Goal: Transaction & Acquisition: Obtain resource

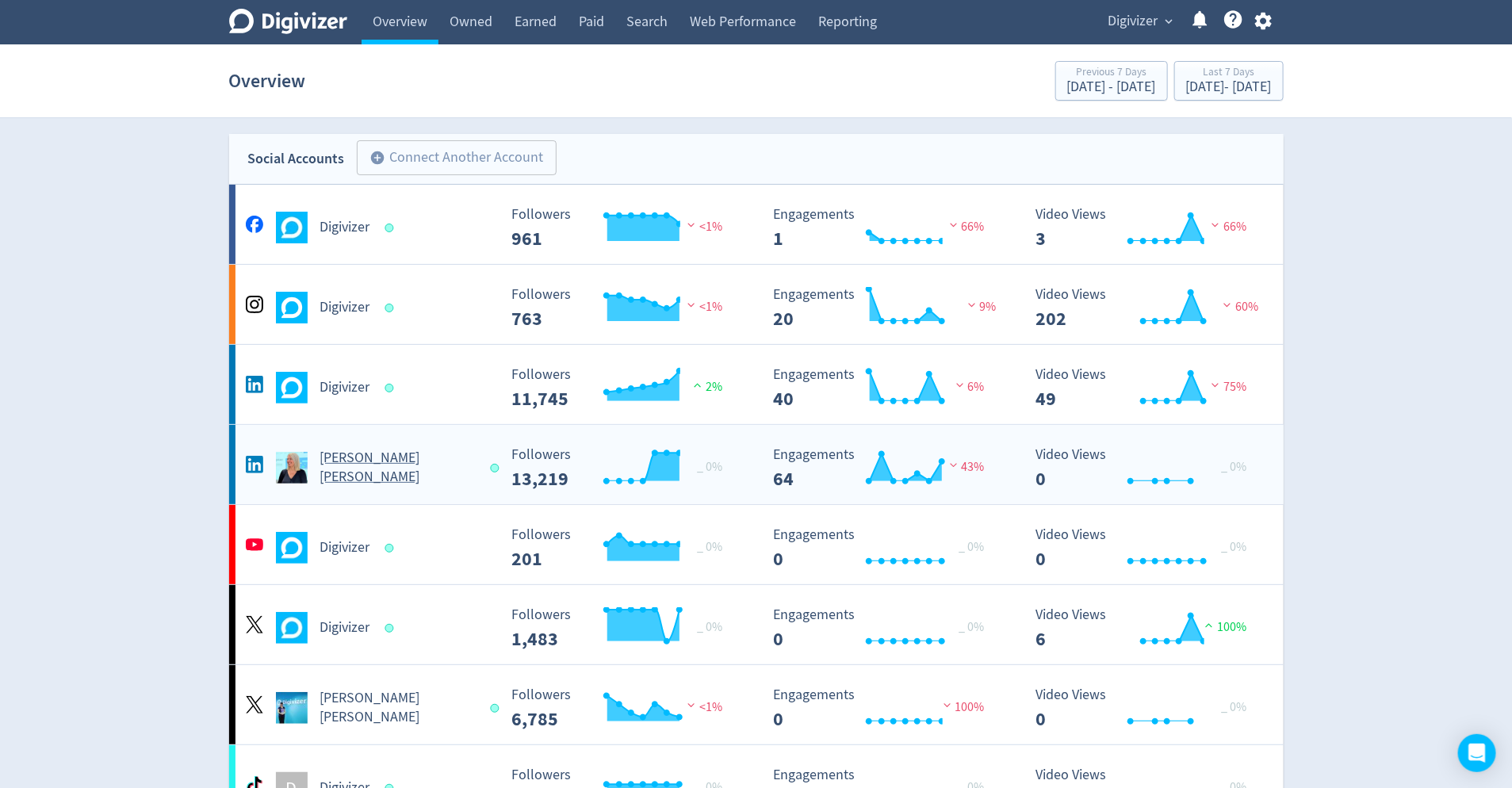
click at [372, 477] on div "[PERSON_NAME] [PERSON_NAME]" at bounding box center [369, 468] width 256 height 38
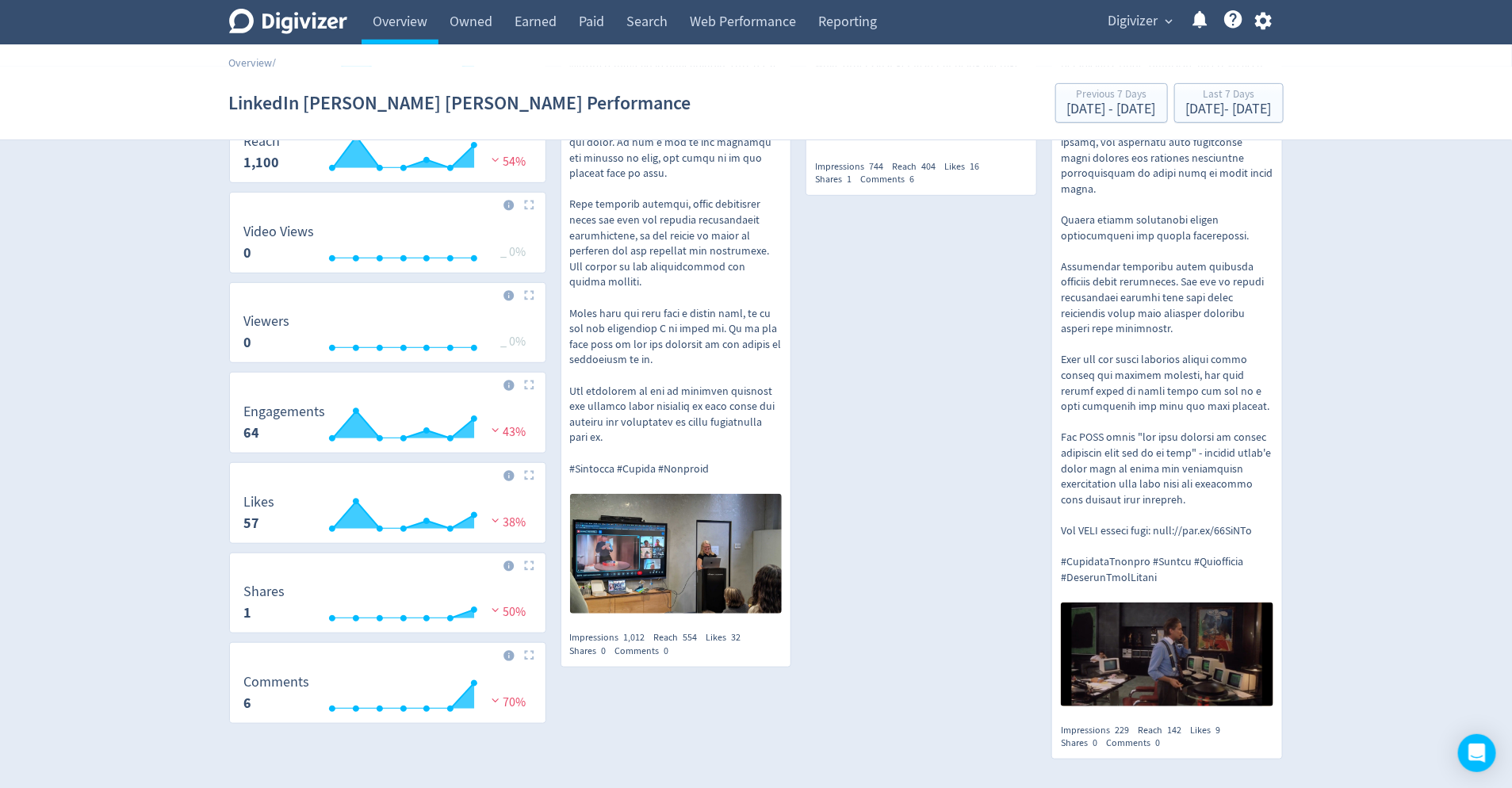
scroll to position [469, 0]
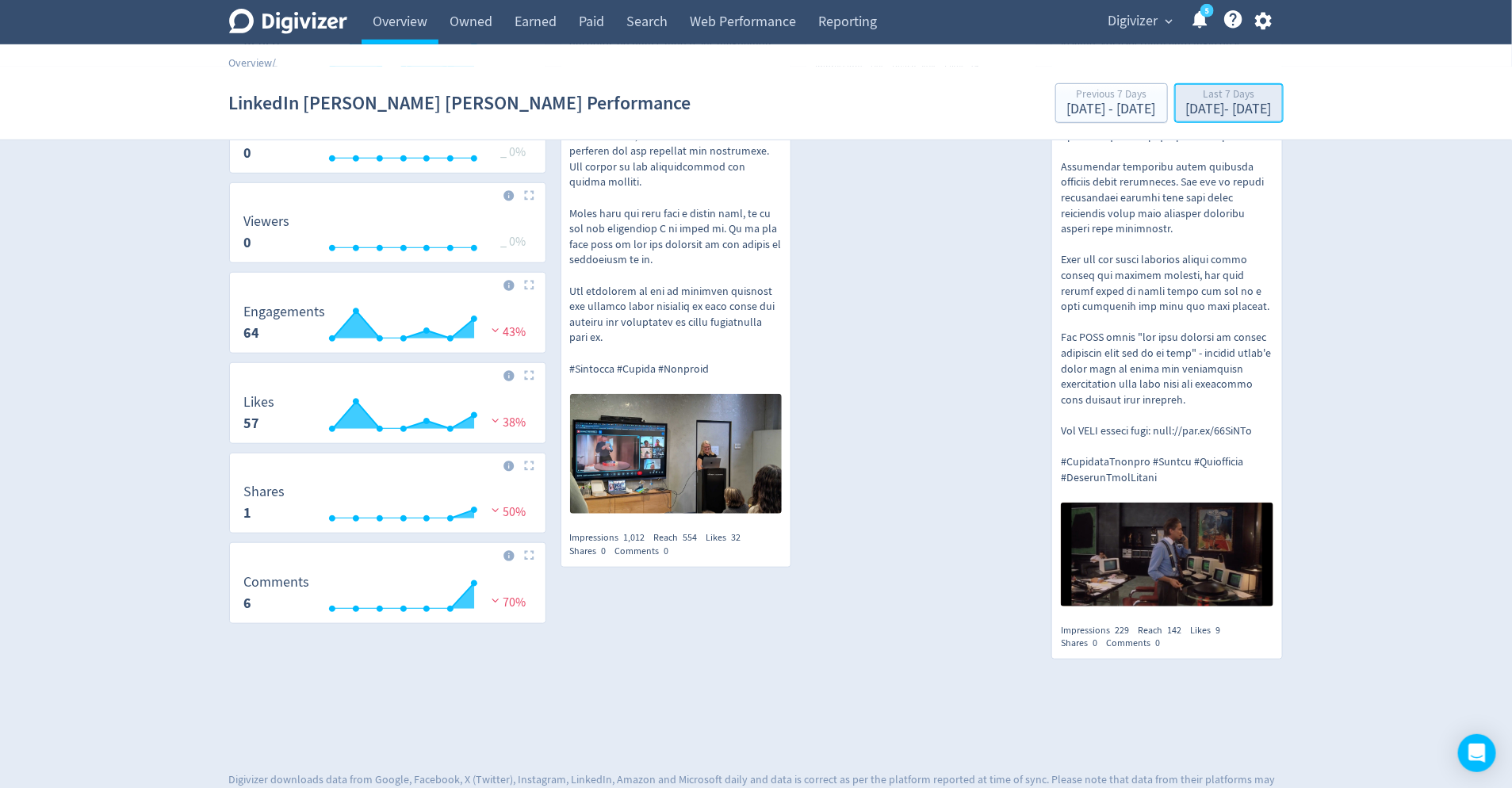
click at [1266, 105] on div "Sep 25, 2025 - Oct 1, 2025" at bounding box center [1228, 109] width 86 height 15
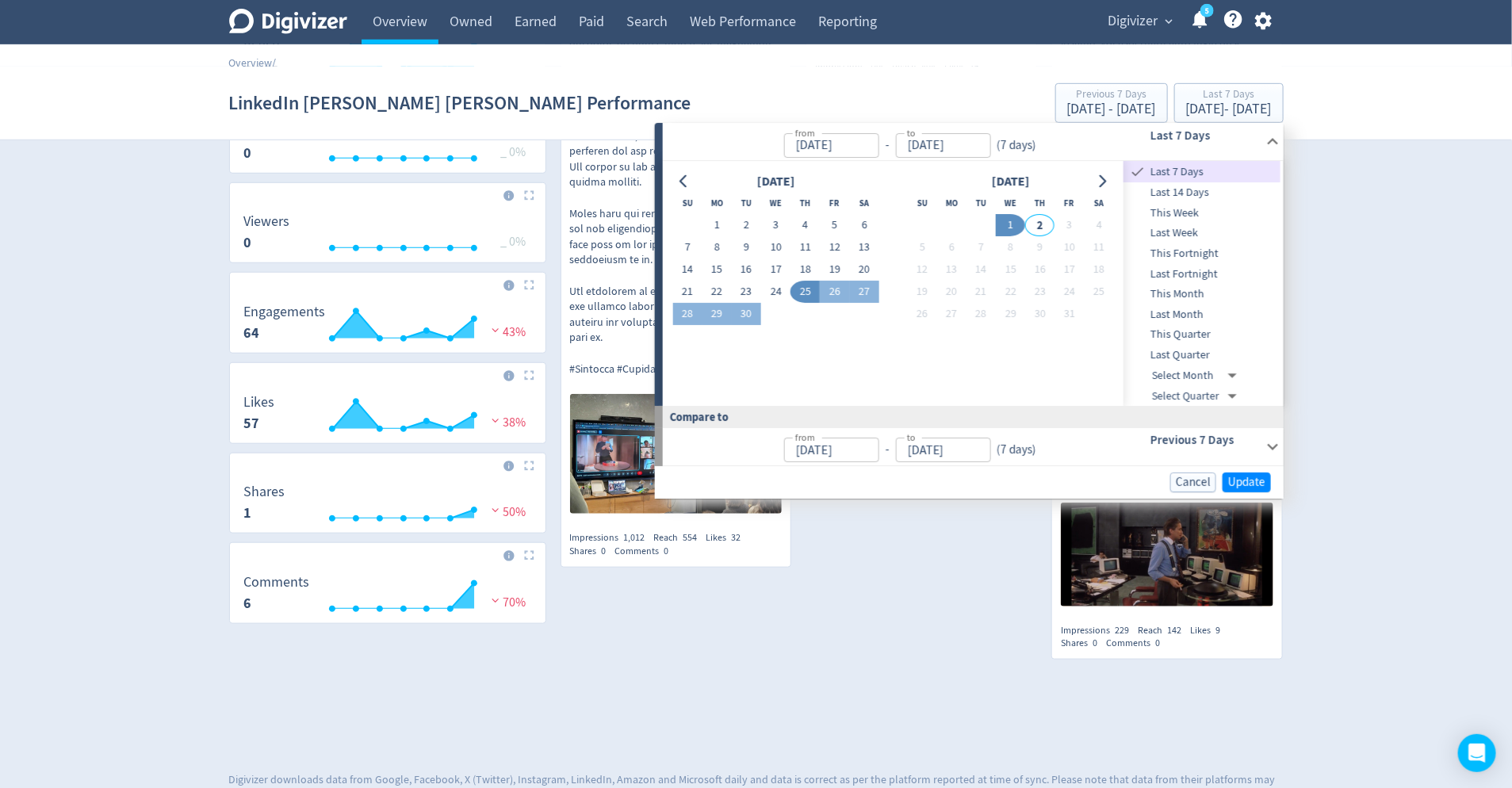
click at [1213, 313] on span "Last Month" at bounding box center [1201, 314] width 157 height 17
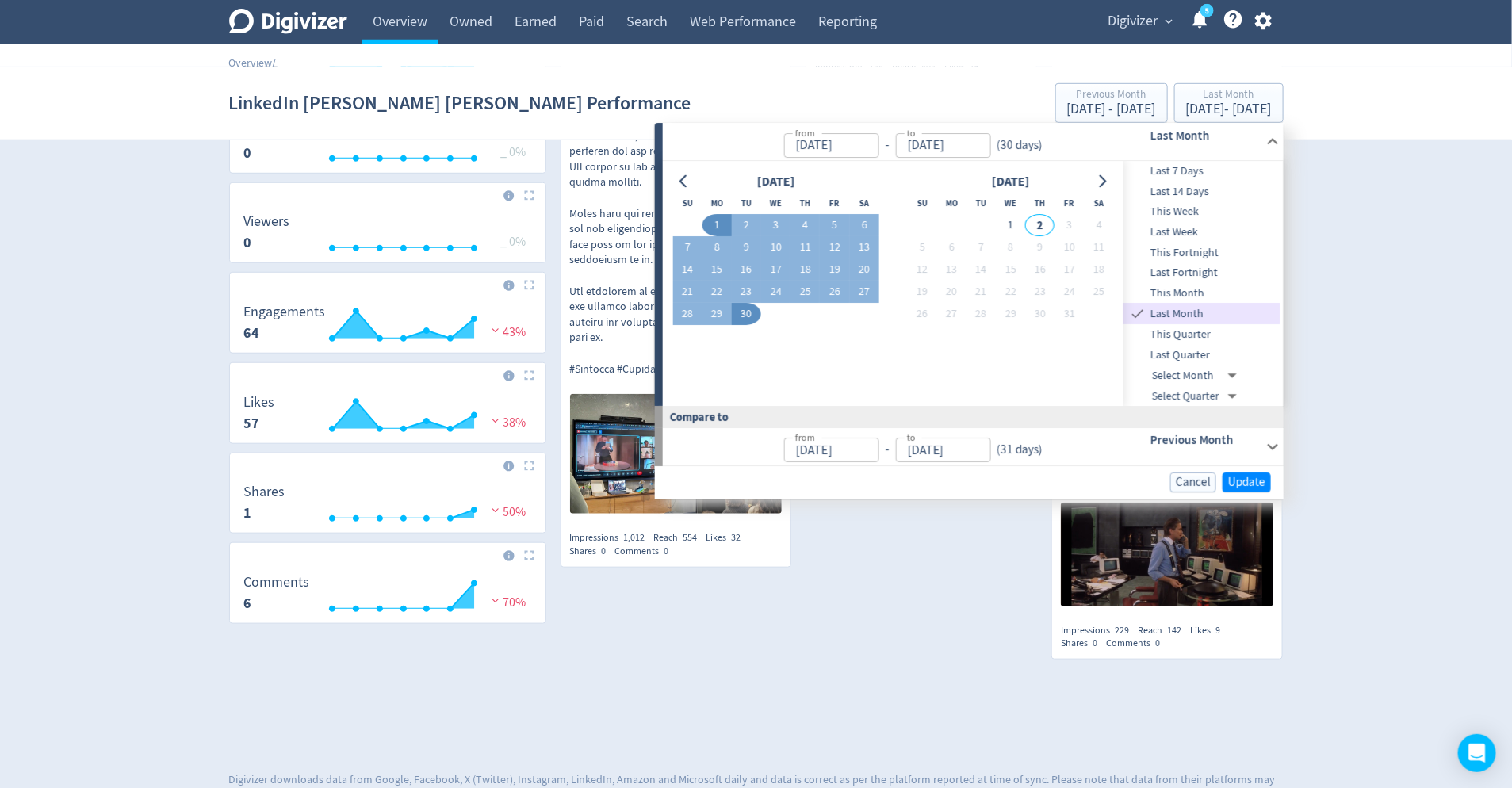
type input "Sep 01, 2025"
type input "Sep 30, 2025"
type input "Aug 01, 2025"
type input "Aug 31, 2025"
click at [1254, 482] on span "Update" at bounding box center [1246, 482] width 37 height 12
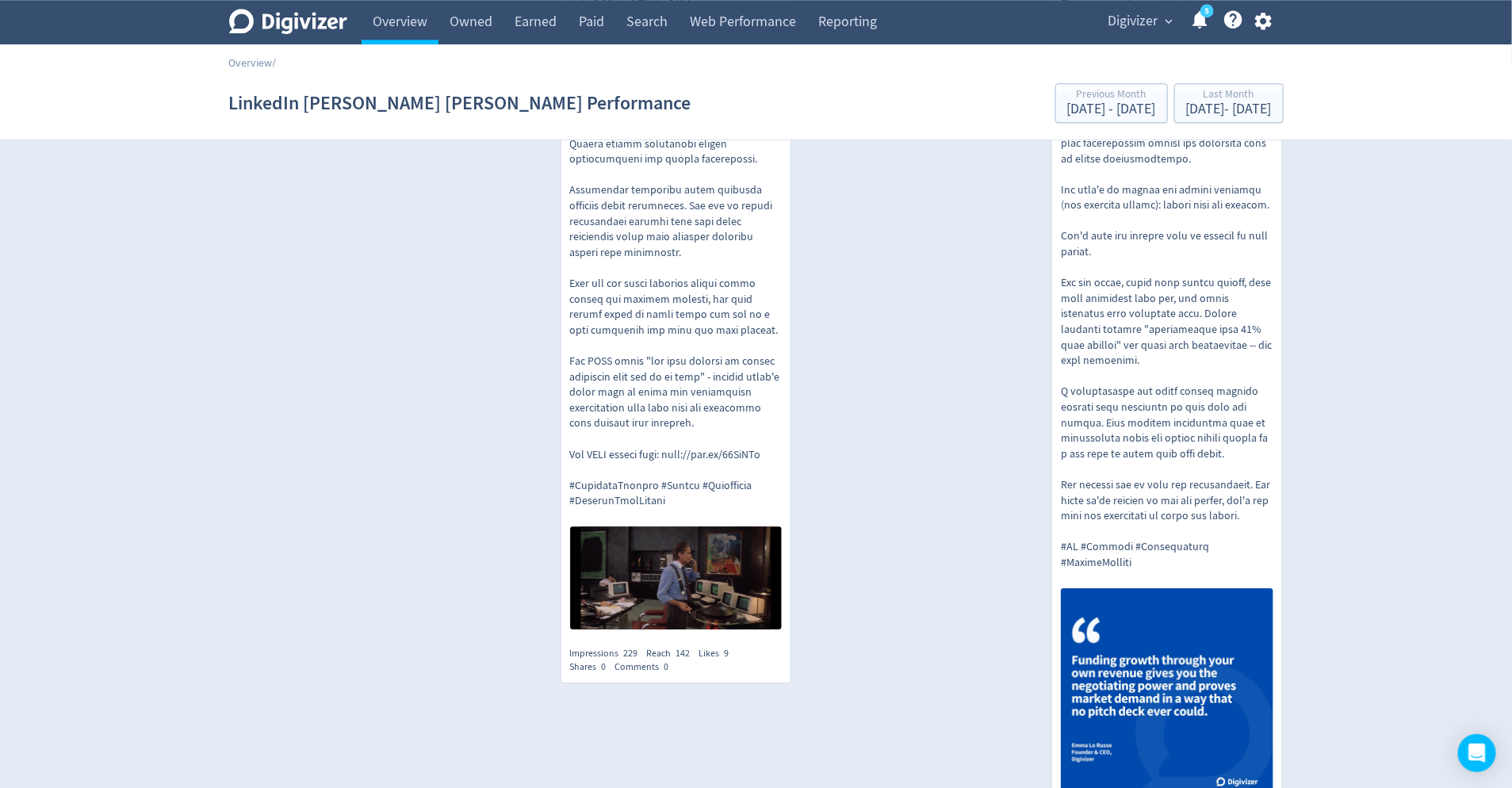
scroll to position [2228, 0]
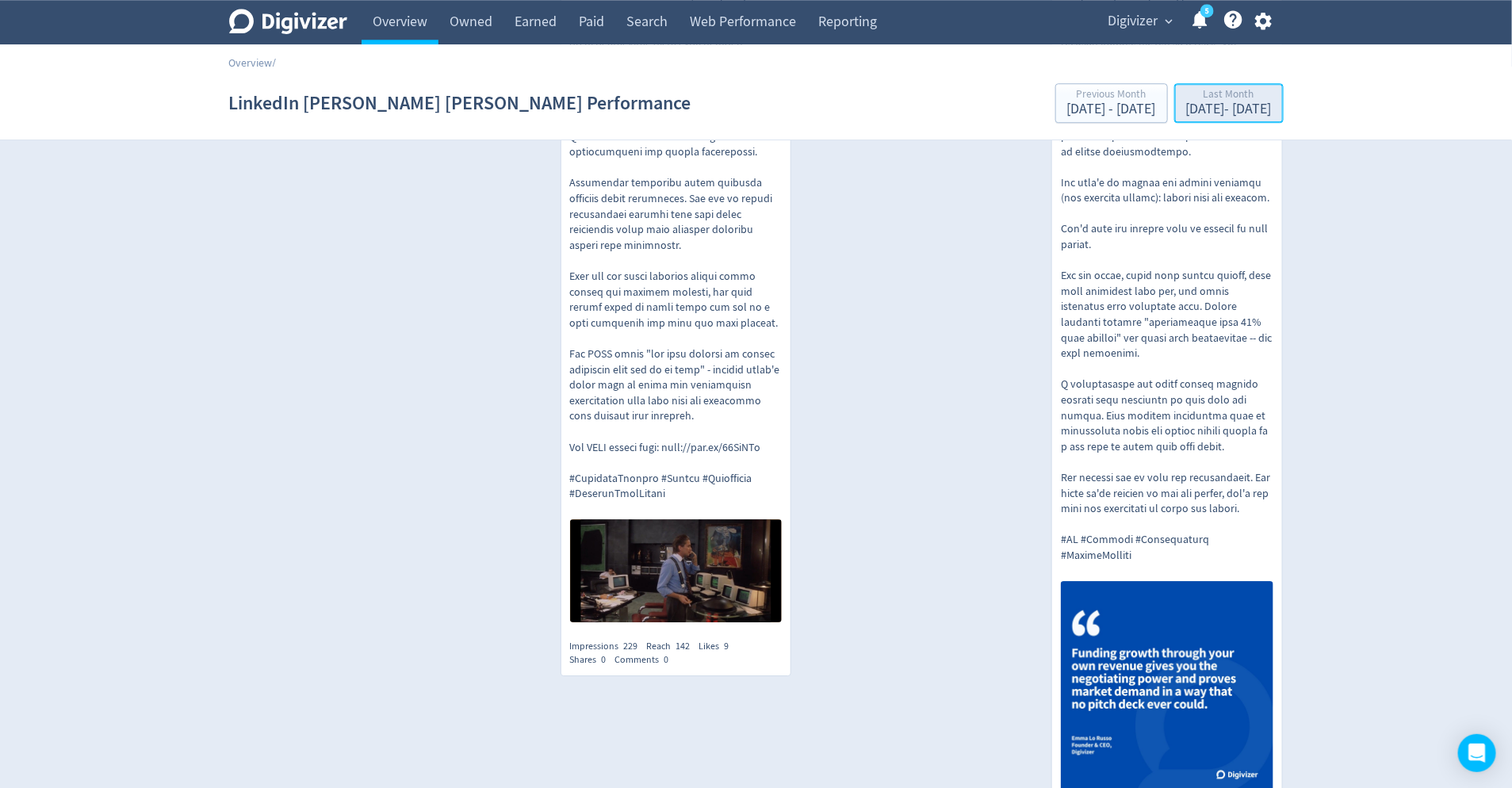
click at [1236, 108] on div "Sep 1, 2025 - Sep 30, 2025" at bounding box center [1228, 109] width 86 height 15
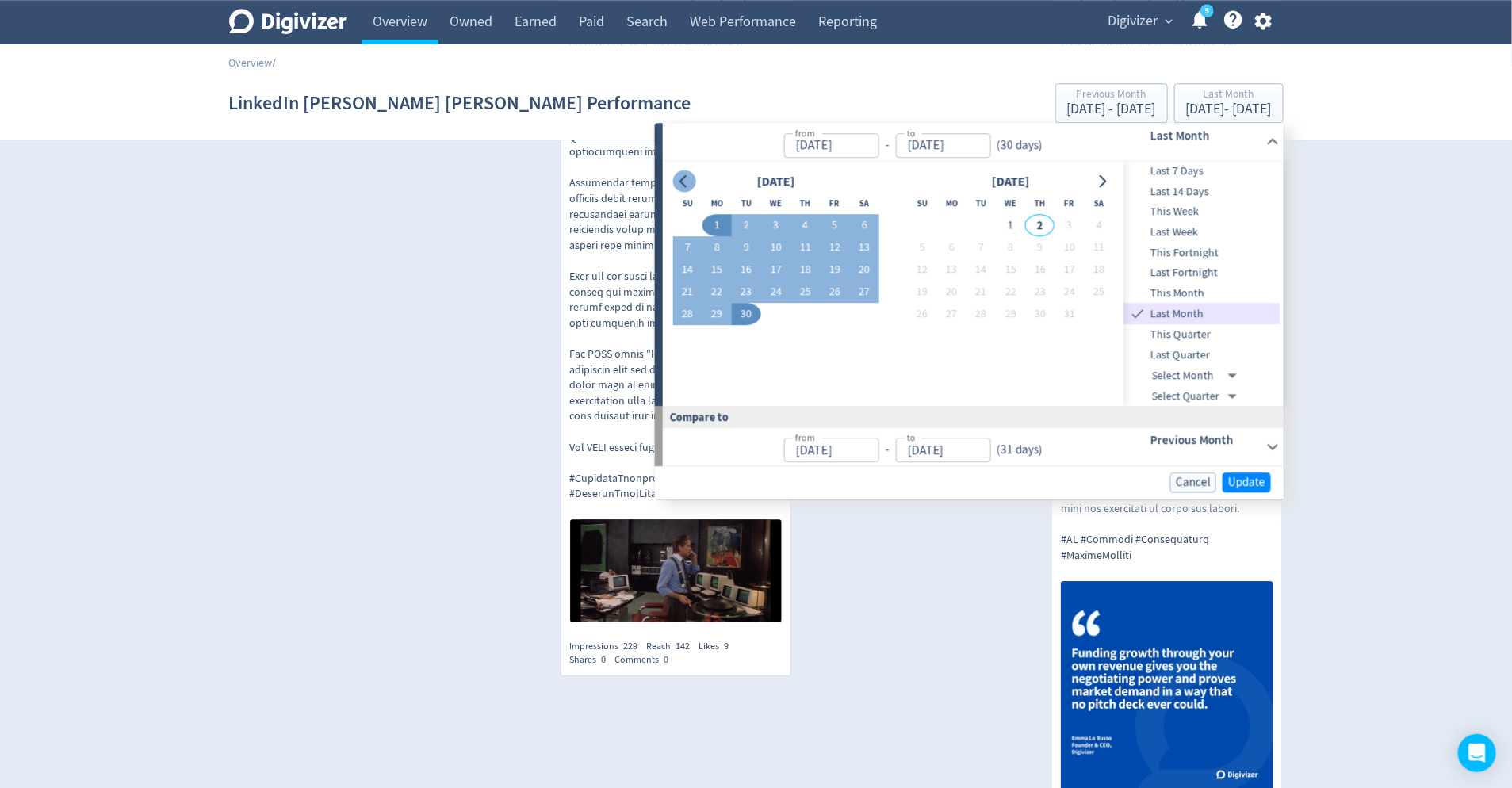
click at [684, 181] on icon "Go to previous month" at bounding box center [684, 182] width 13 height 13
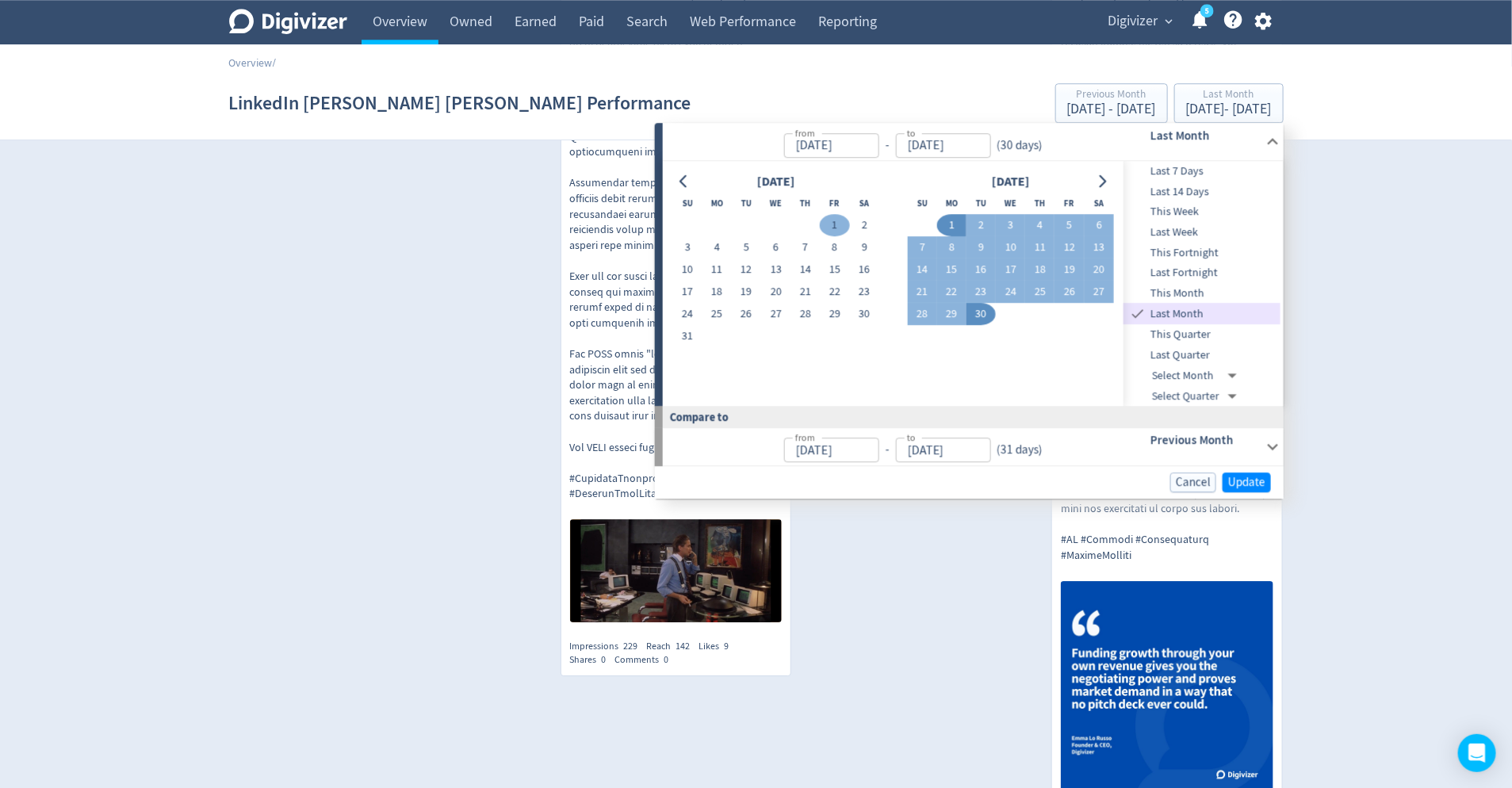
click at [834, 227] on button "1" at bounding box center [834, 225] width 29 height 22
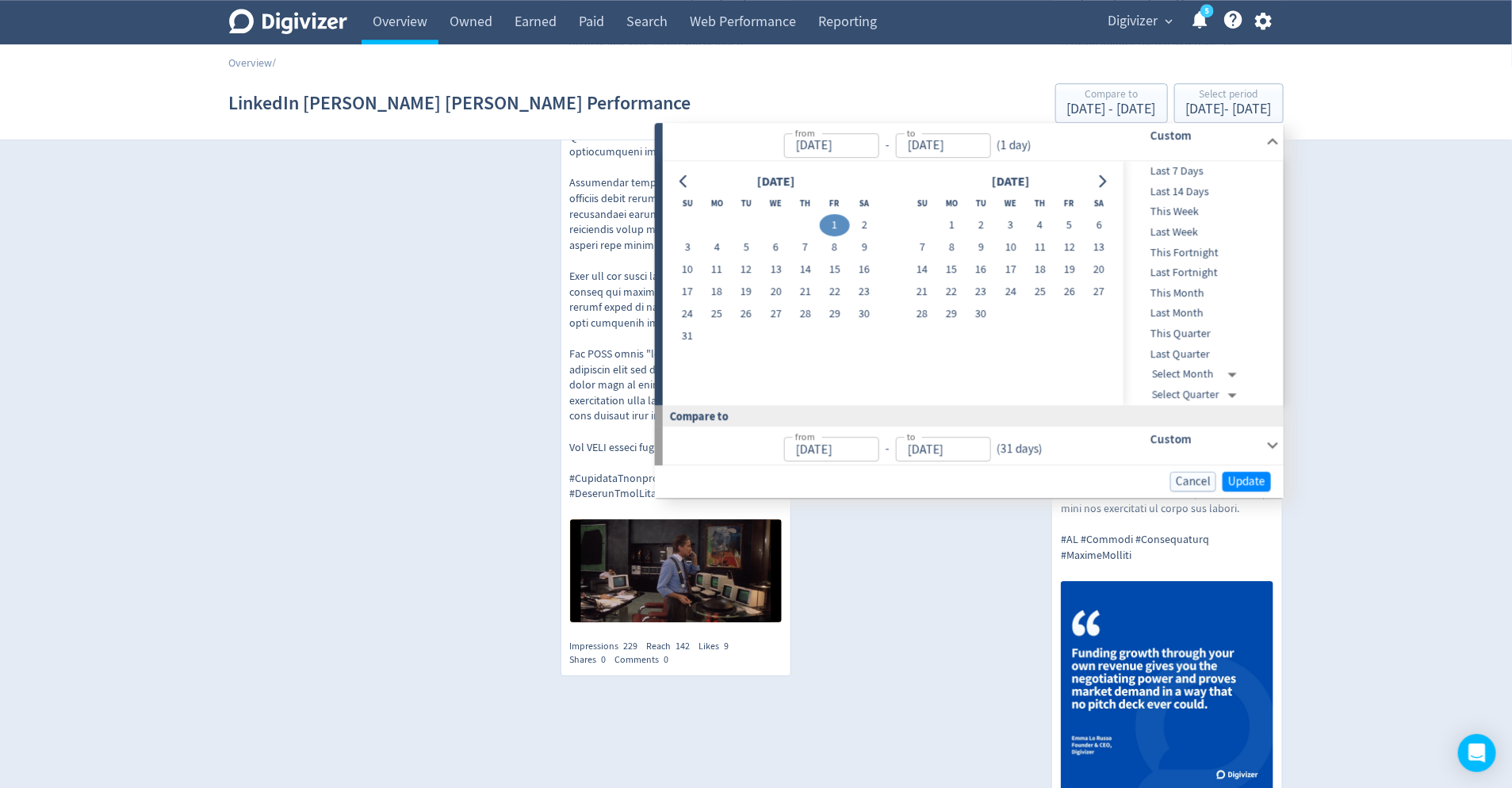
type input "Aug 01, 2025"
click at [686, 337] on button "31" at bounding box center [687, 336] width 29 height 22
type input "Aug 31, 2025"
type input "Jul 01, 2025"
type input "Jul 31, 2025"
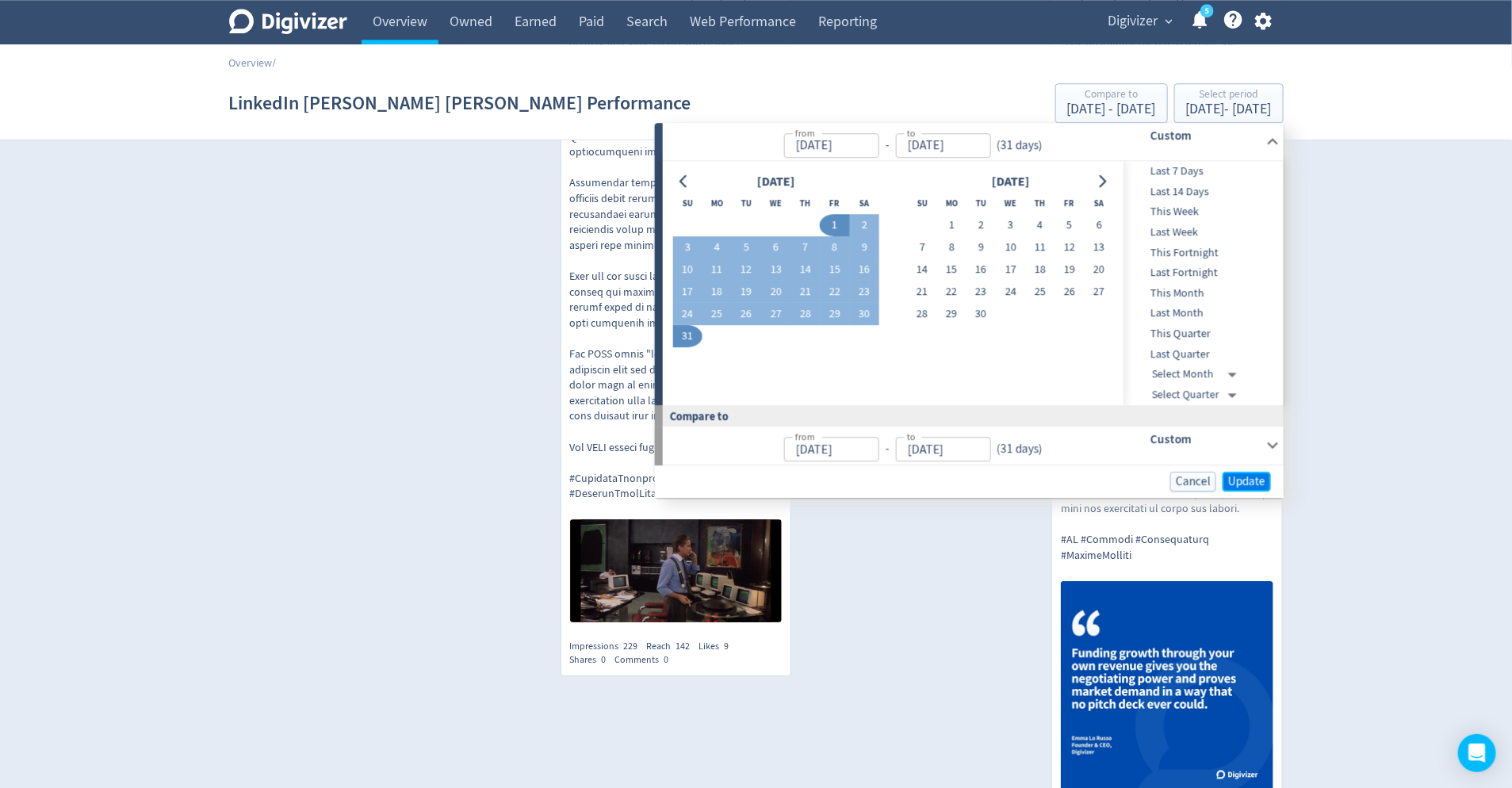
click at [1249, 478] on span "Update" at bounding box center [1246, 481] width 37 height 12
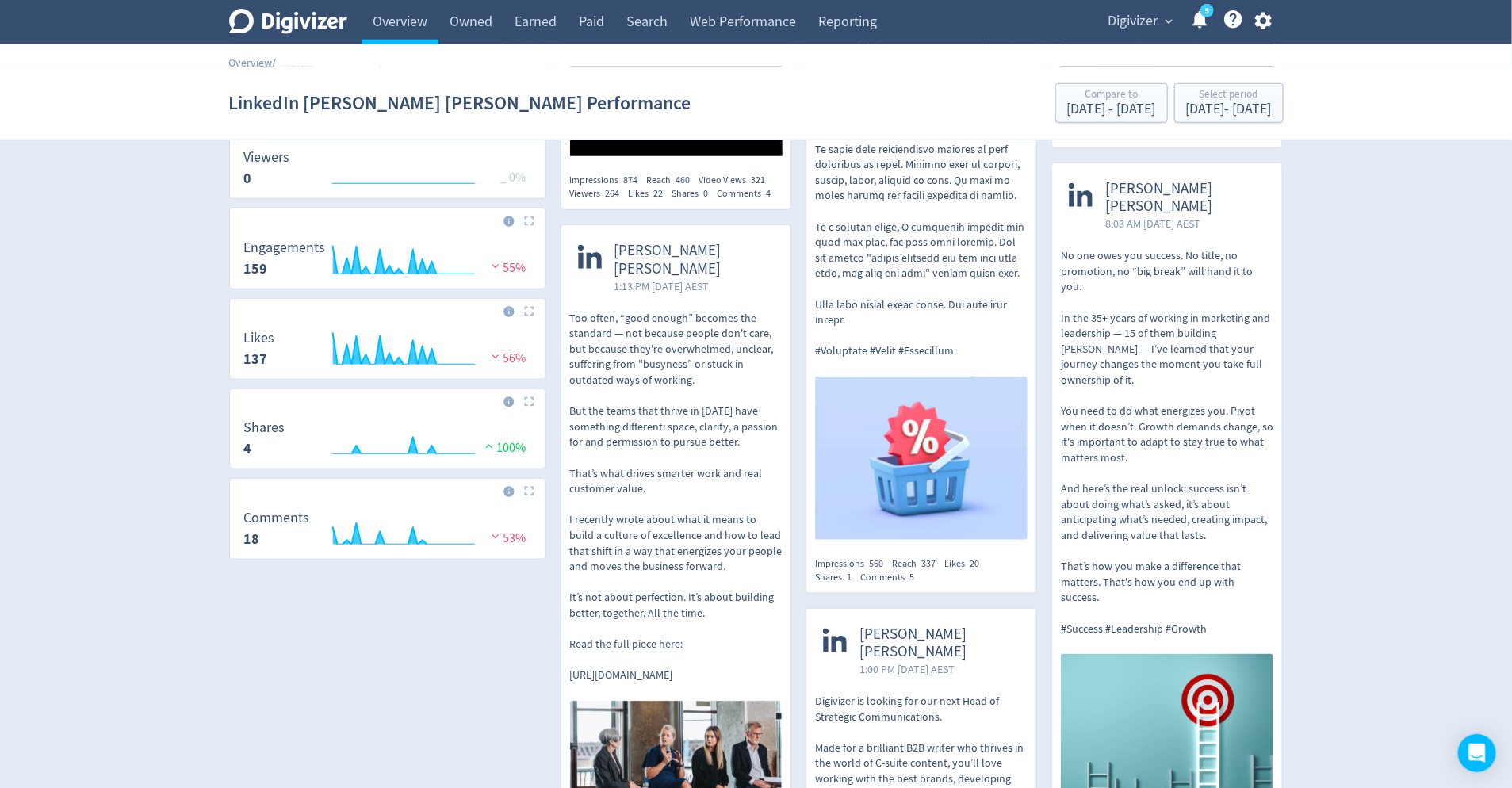
scroll to position [505, 0]
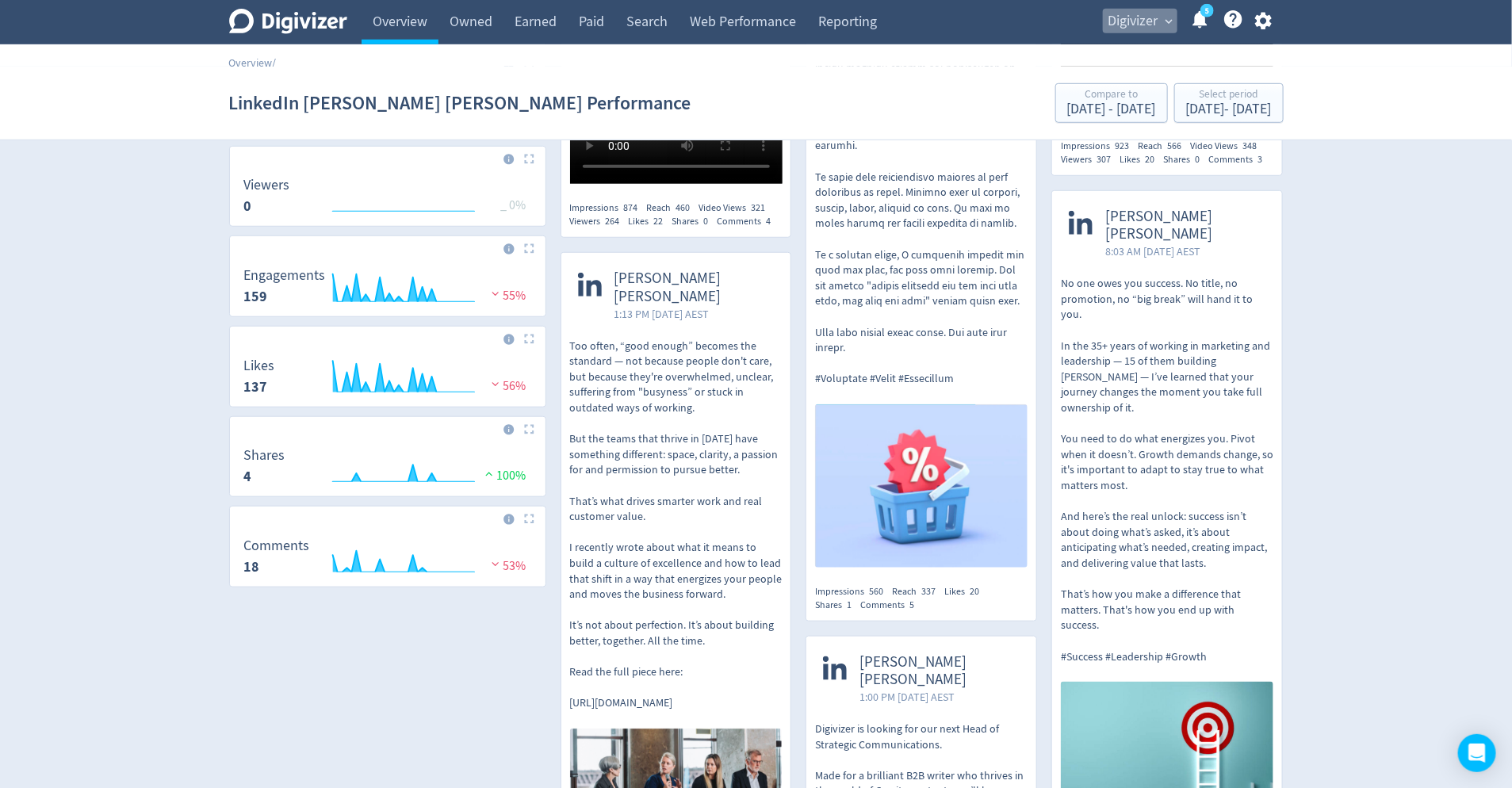
click at [1127, 24] on span "Digivizer" at bounding box center [1133, 21] width 50 height 26
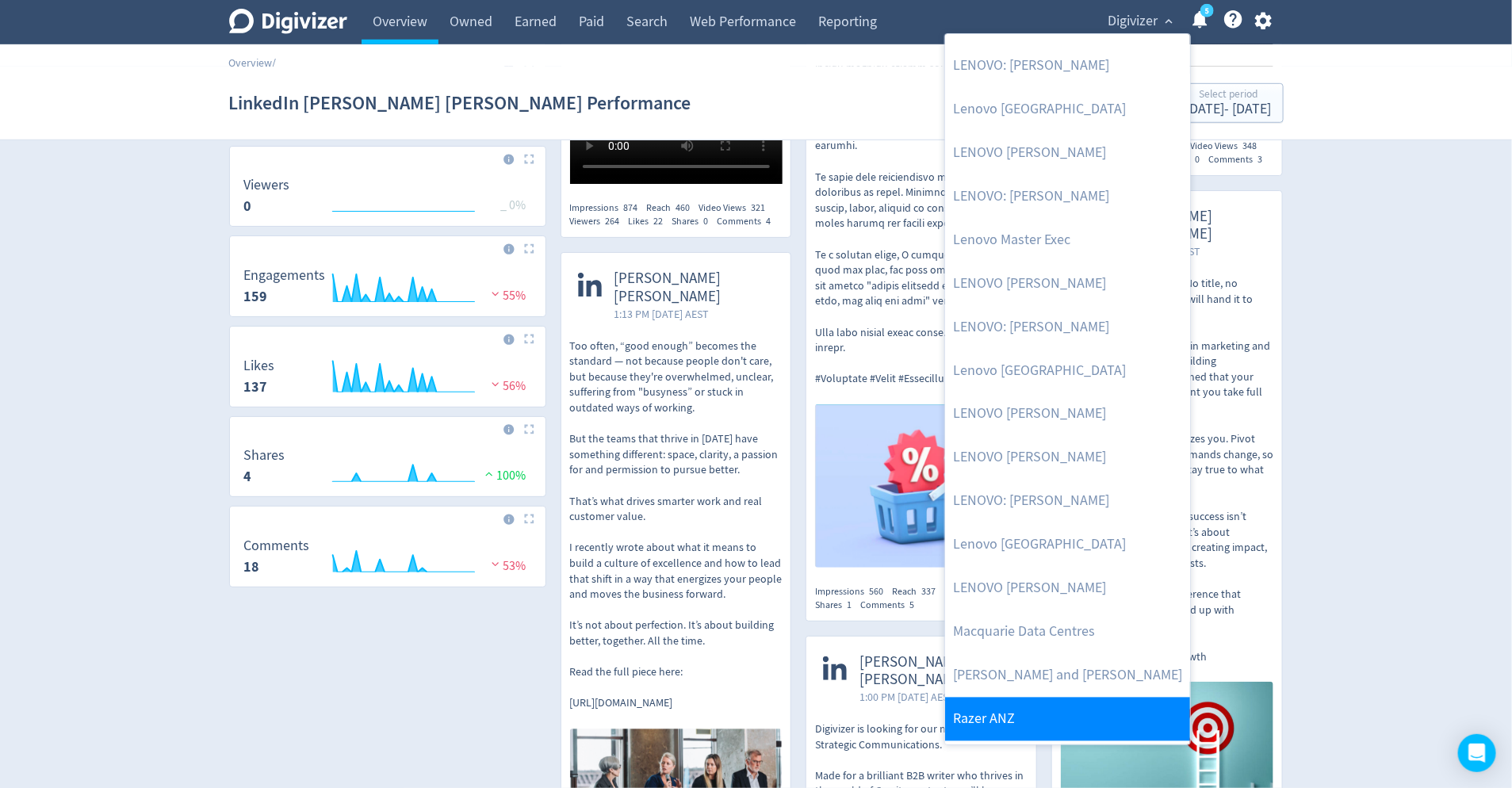
scroll to position [970, 0]
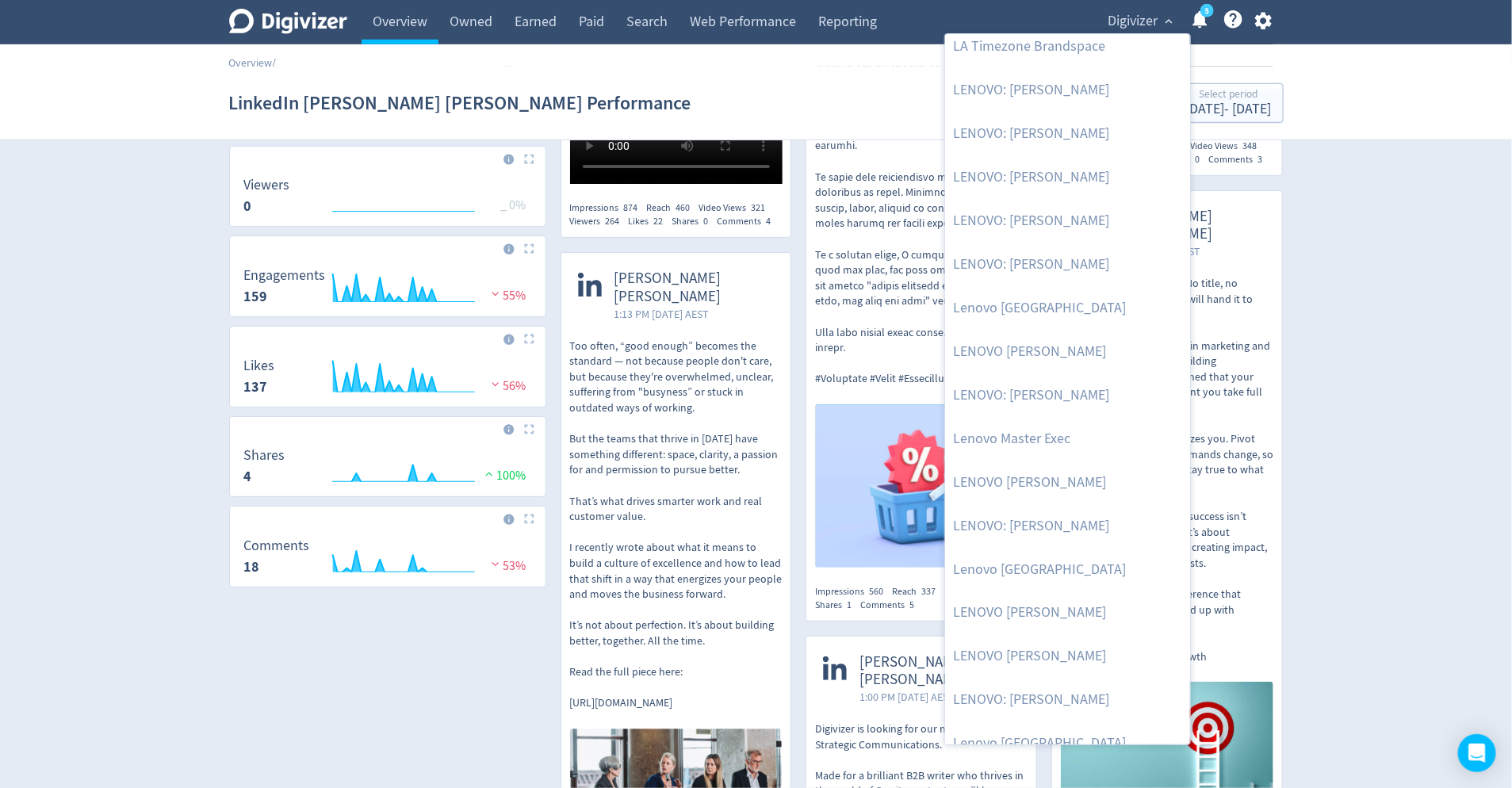
click at [1268, 26] on div at bounding box center [756, 394] width 1512 height 788
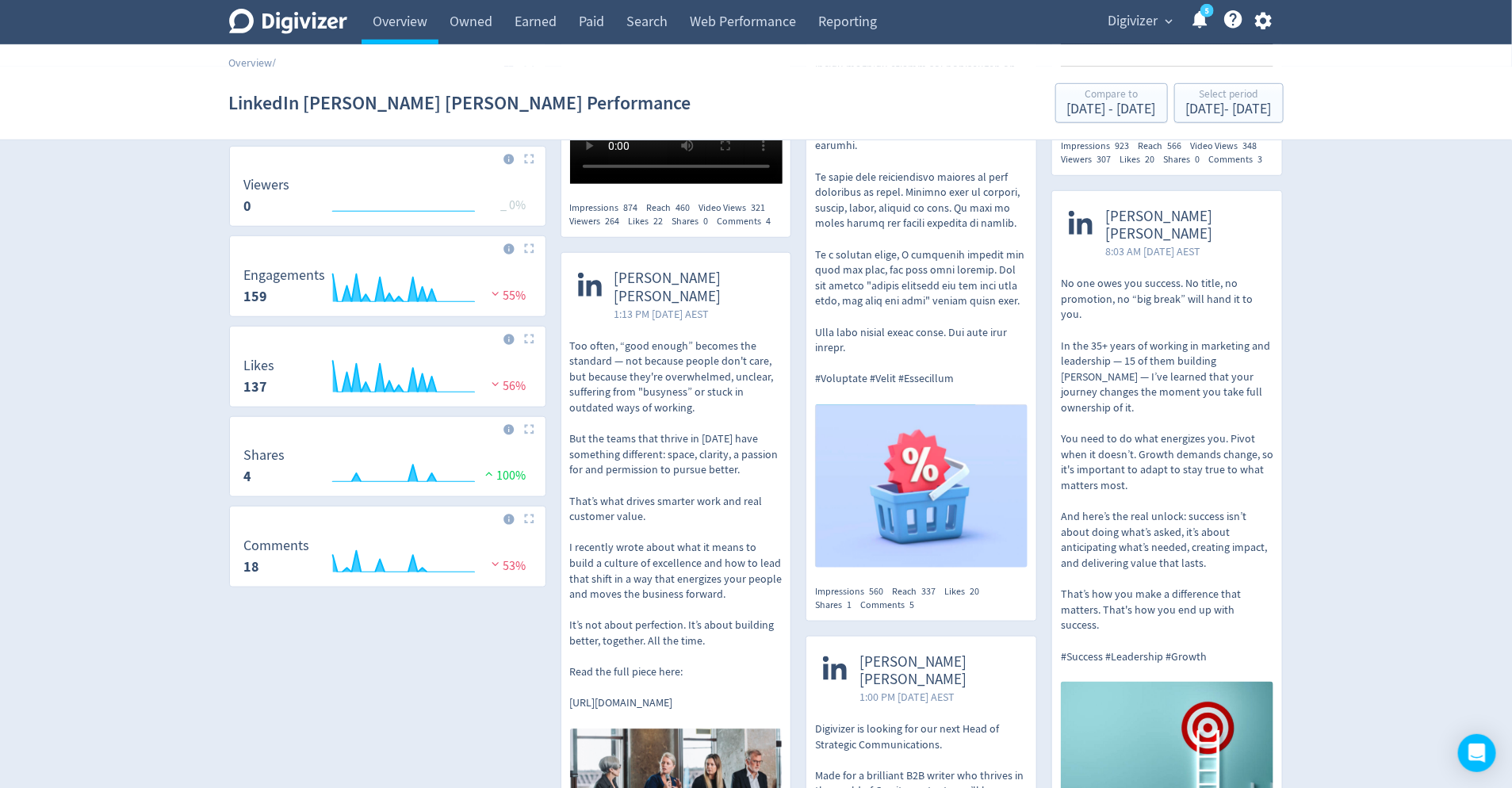
click at [1268, 26] on icon "button" at bounding box center [1263, 21] width 16 height 17
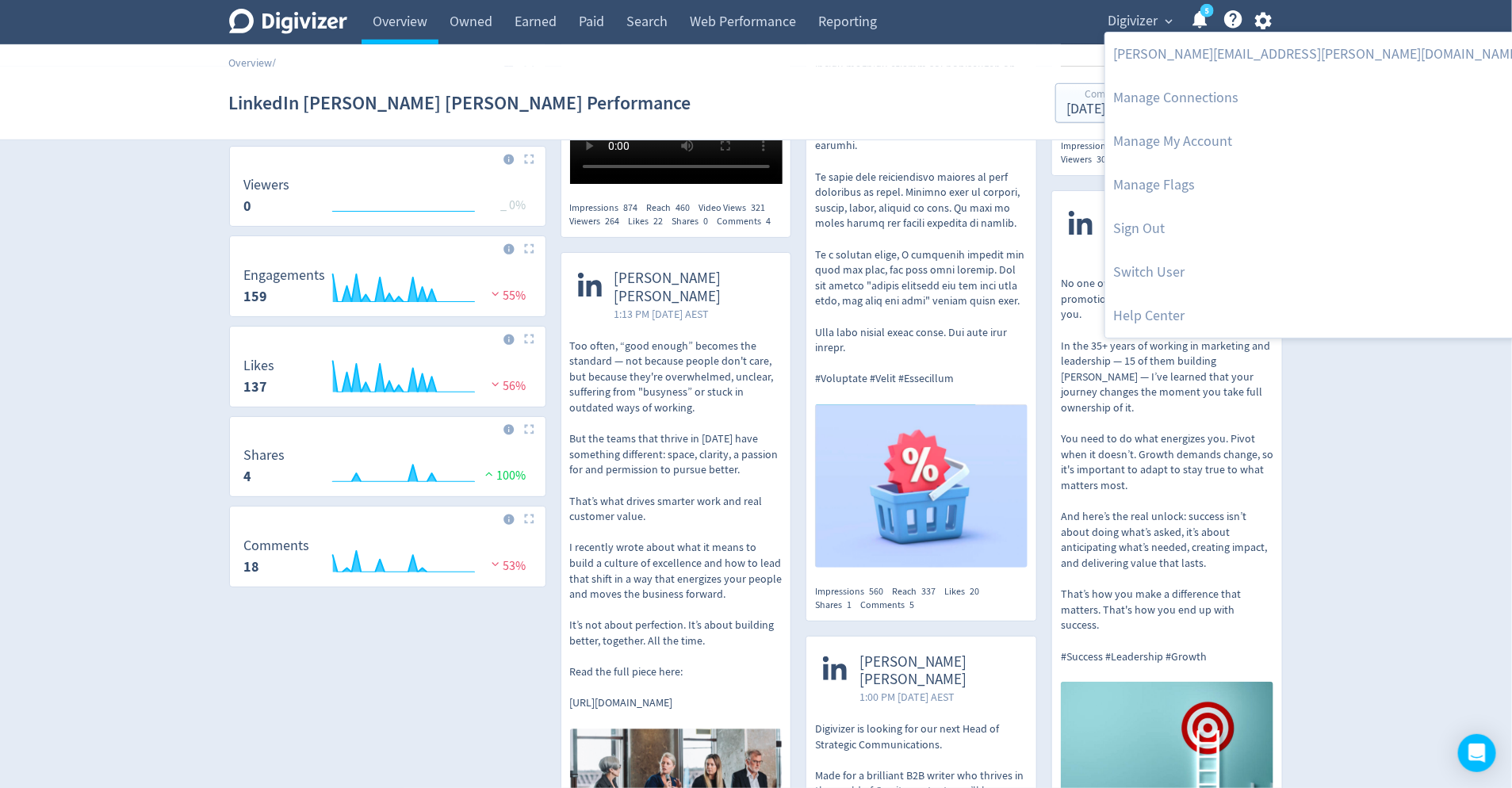
click at [1124, 28] on div at bounding box center [756, 394] width 1512 height 788
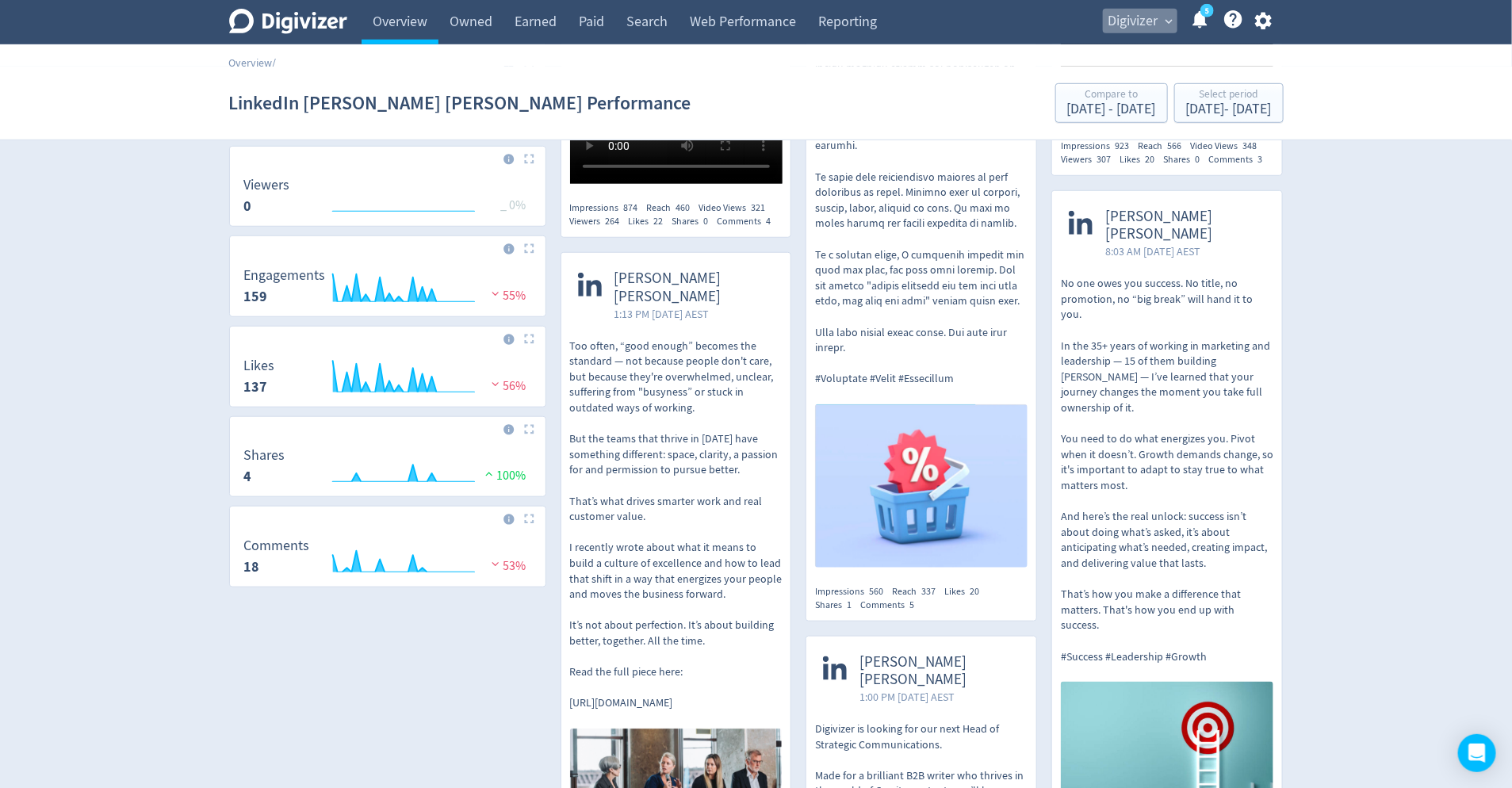
click at [1124, 28] on span "Digivizer" at bounding box center [1133, 21] width 50 height 26
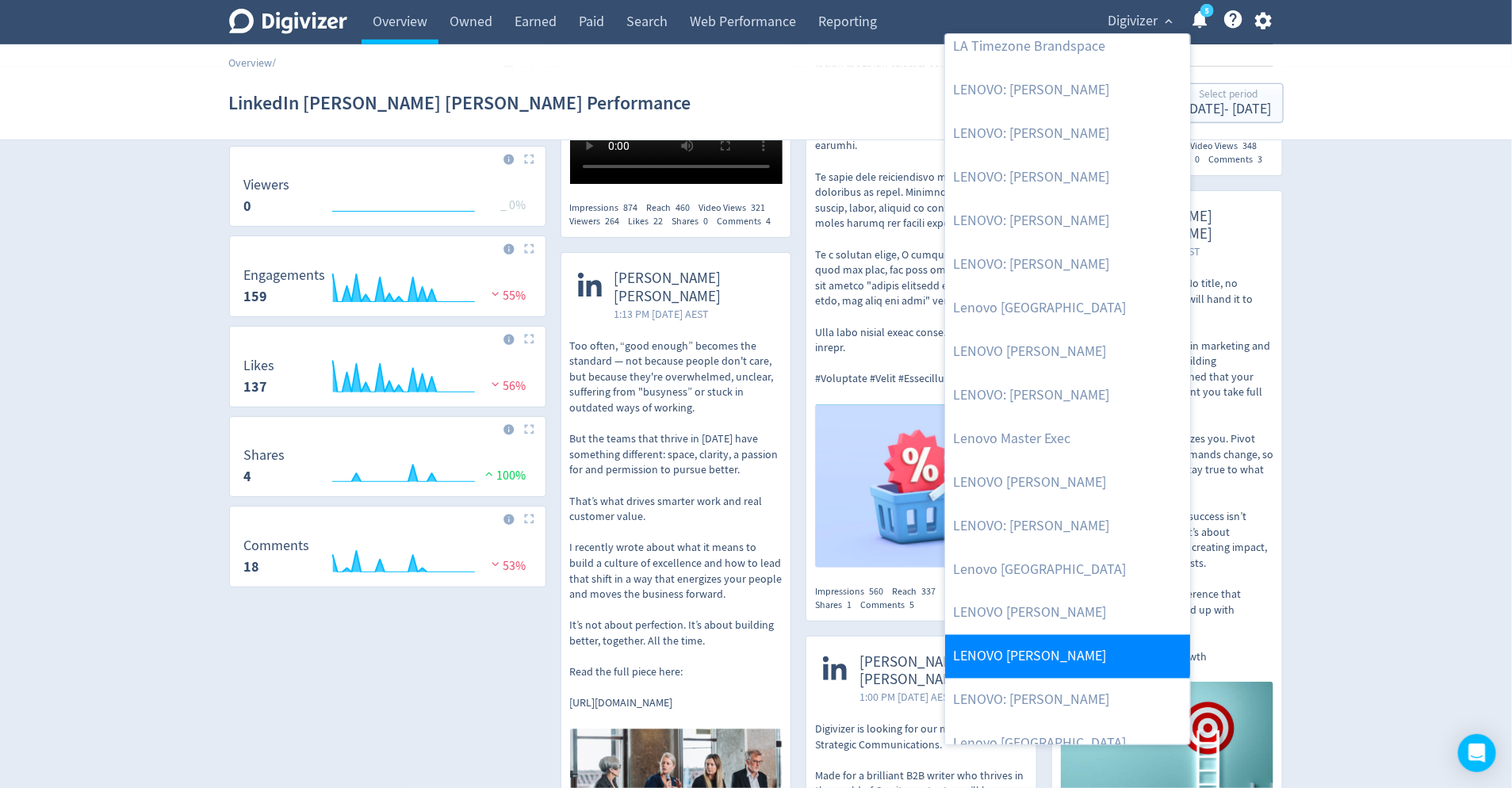
scroll to position [1643, 0]
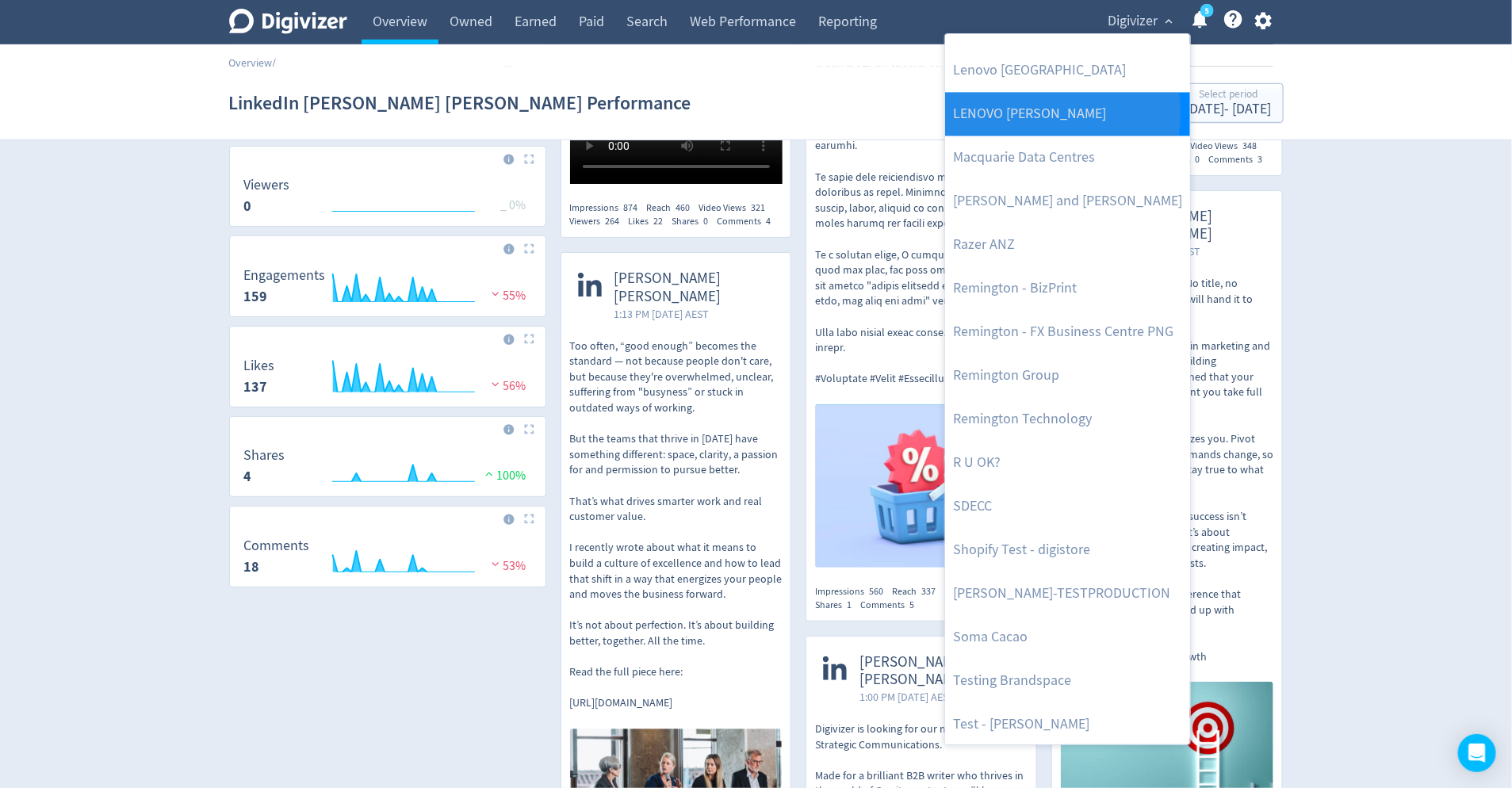
click at [1044, 111] on link "LENOVO [PERSON_NAME]" at bounding box center [1067, 113] width 245 height 44
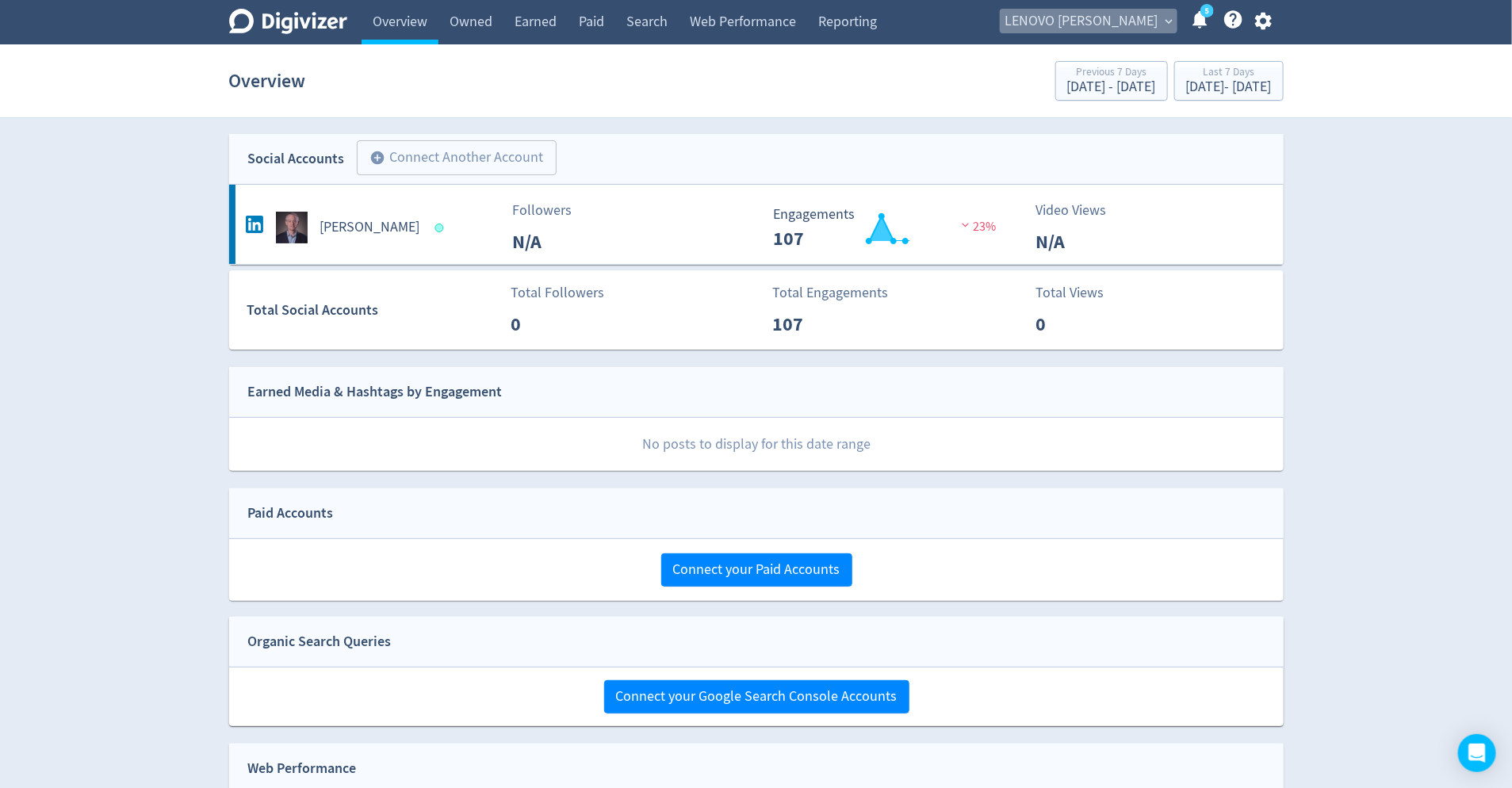
click at [1156, 26] on span "LENOVO [PERSON_NAME]" at bounding box center [1081, 21] width 153 height 26
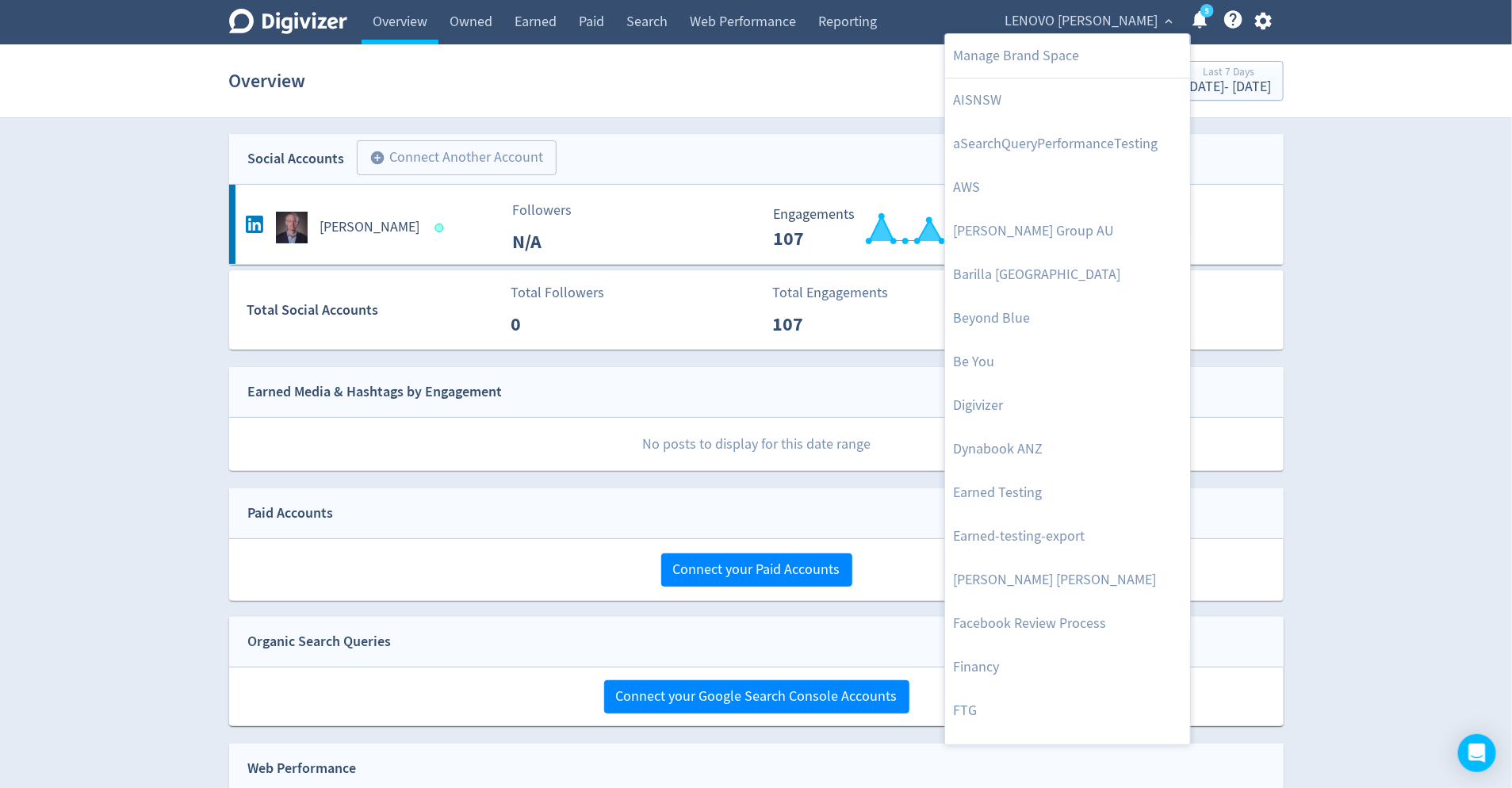
click at [1310, 198] on div at bounding box center [756, 394] width 1512 height 788
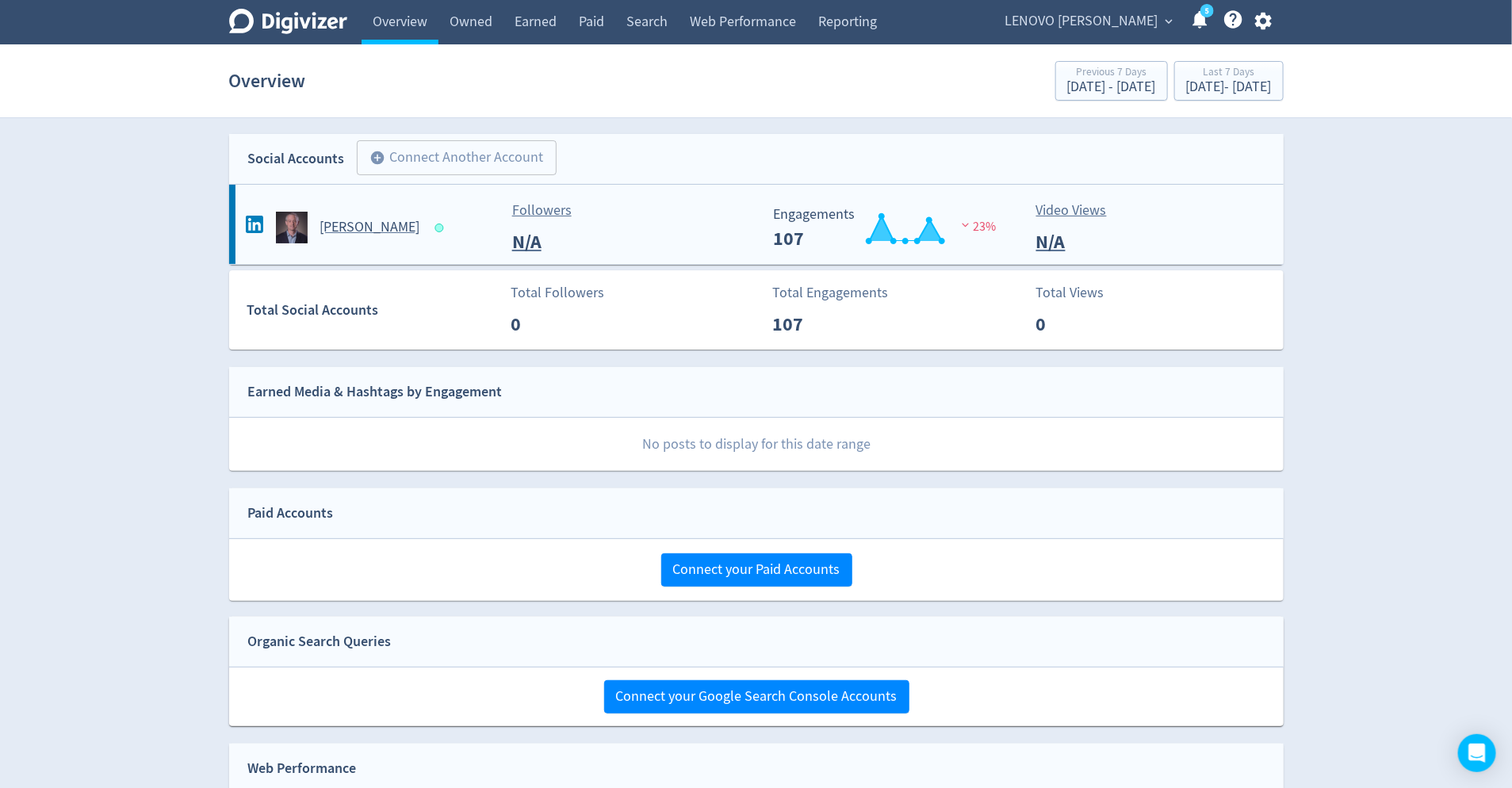
click at [430, 233] on span at bounding box center [441, 227] width 23 height 16
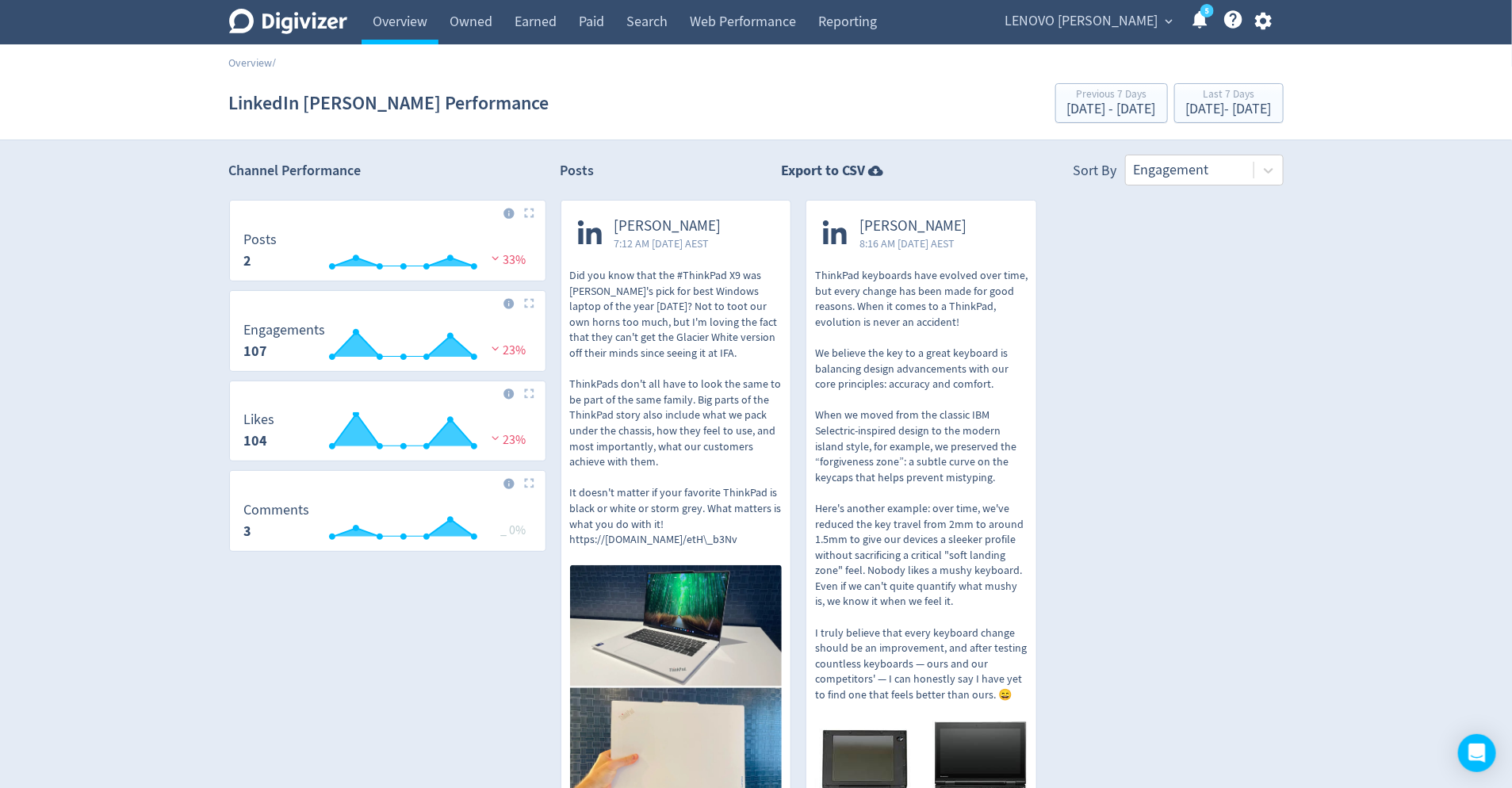
click at [1109, 15] on span "LENOVO [PERSON_NAME]" at bounding box center [1081, 21] width 153 height 26
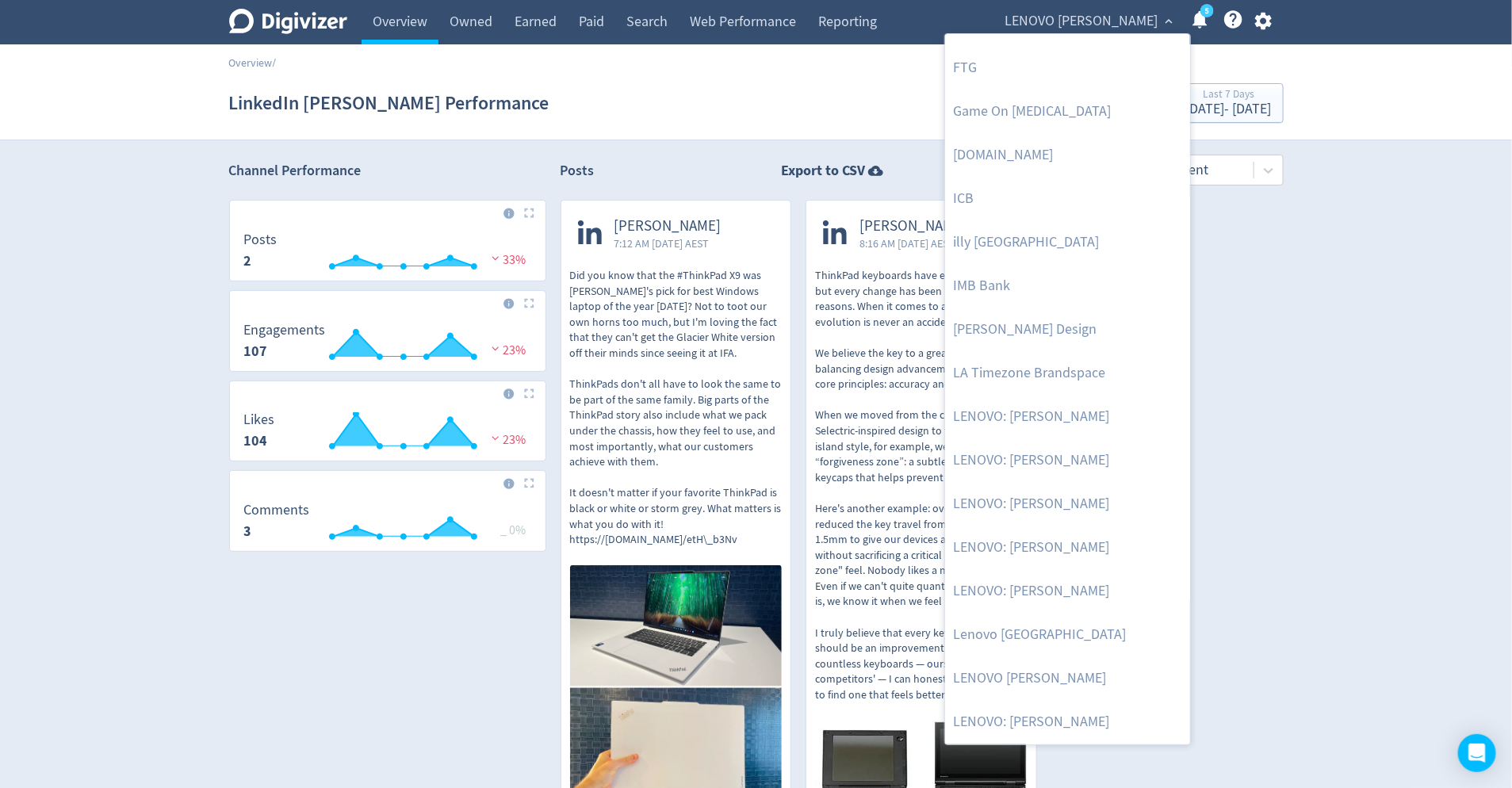
scroll to position [801, 0]
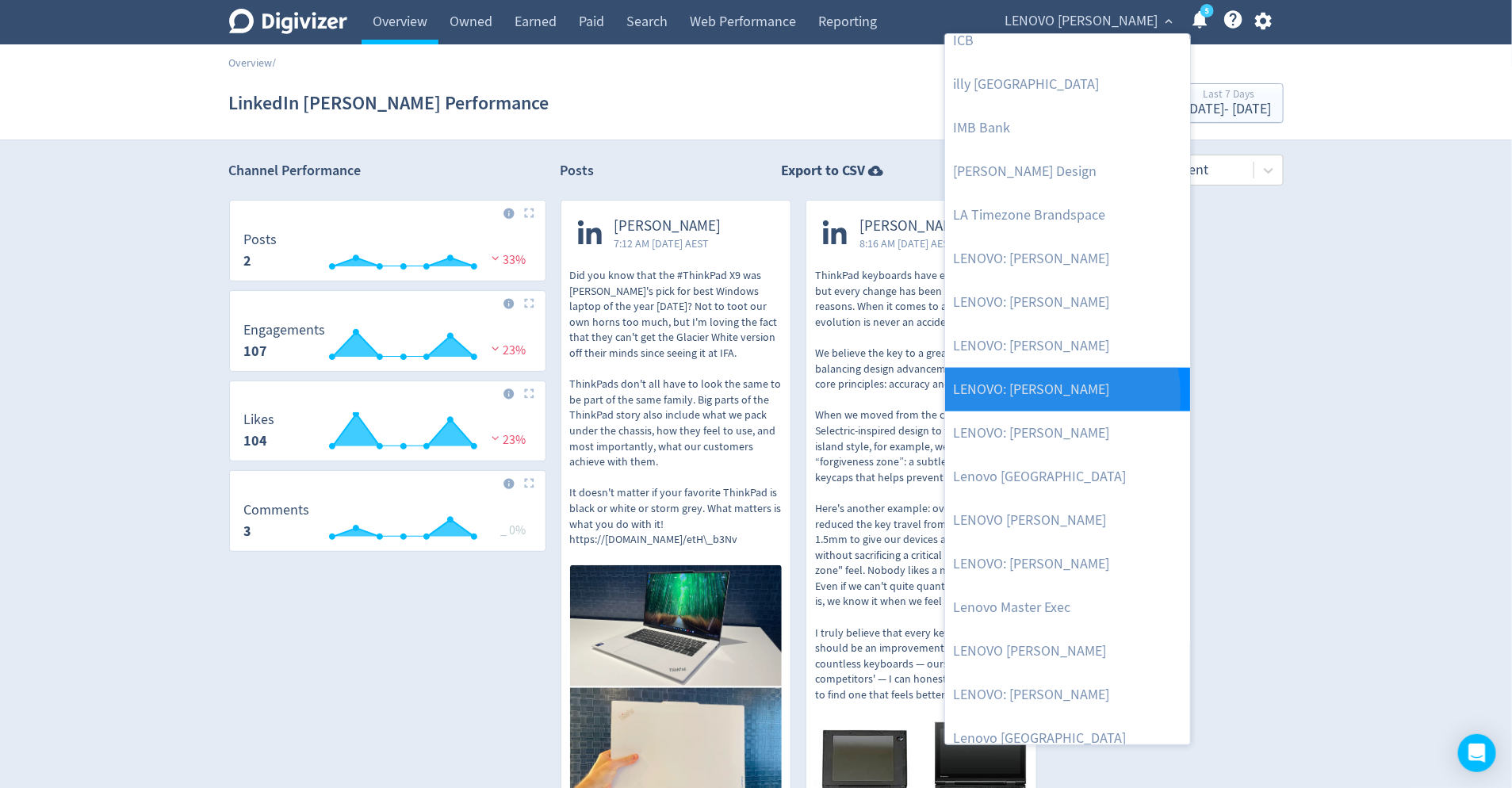
click at [1020, 396] on link "LENOVO: [PERSON_NAME]" at bounding box center [1067, 389] width 245 height 44
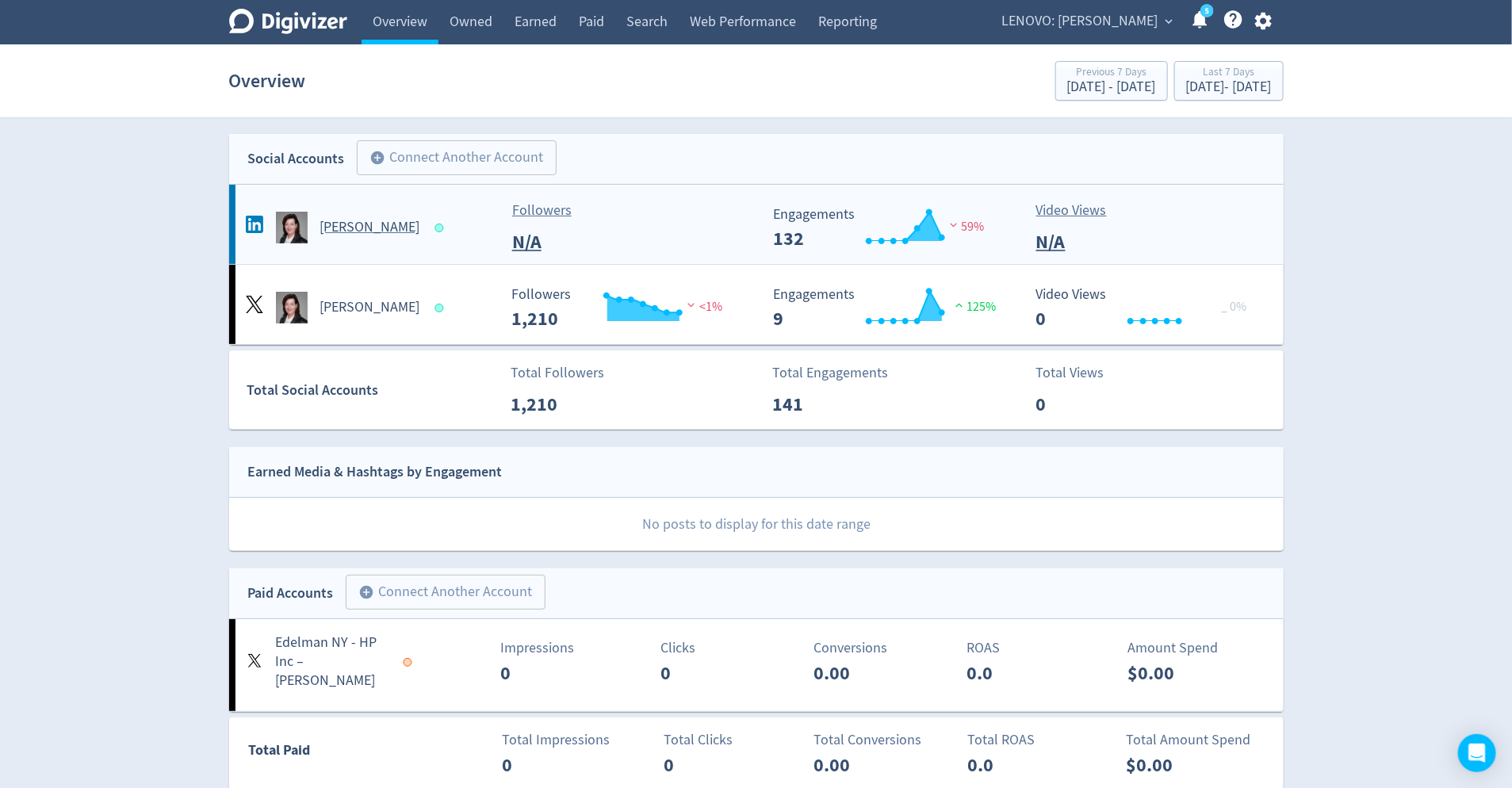
click at [1011, 197] on div "Created with Highcharts 10.3.3 Engagements 132 59%" at bounding box center [891, 222] width 262 height 55
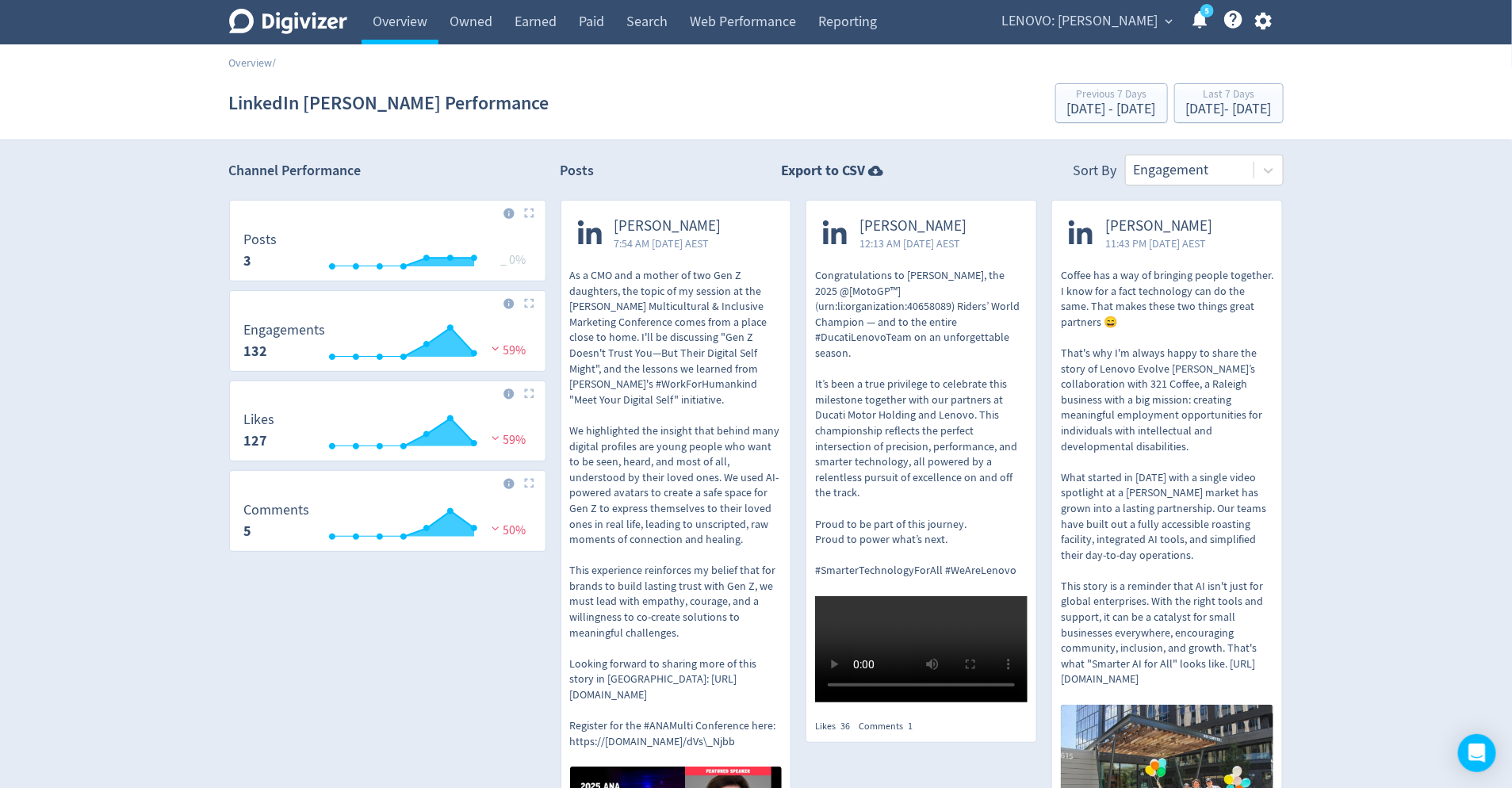
click at [1154, 30] on span "LENOVO: [PERSON_NAME]" at bounding box center [1080, 21] width 156 height 26
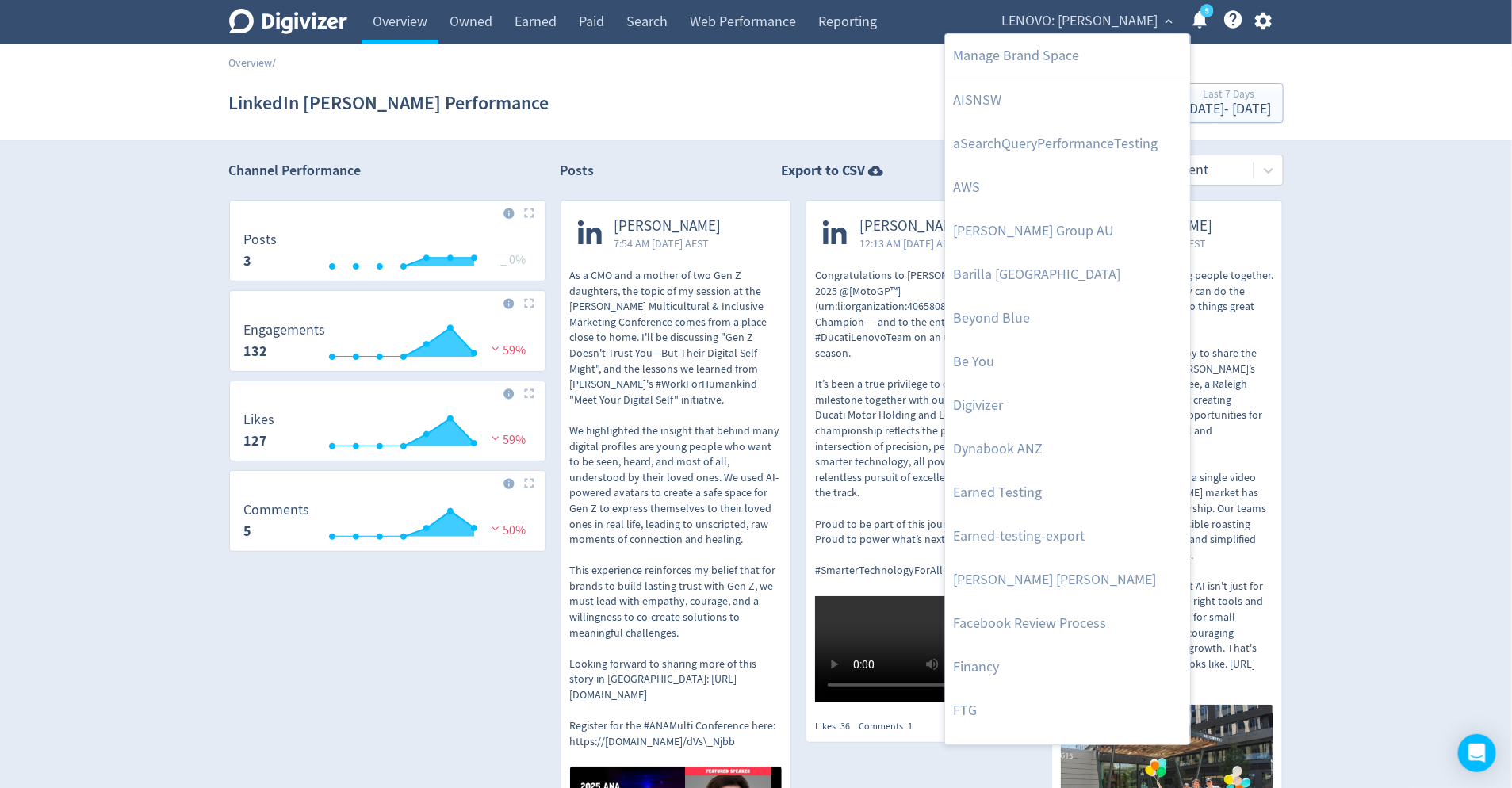
click at [1272, 171] on div at bounding box center [756, 394] width 1512 height 788
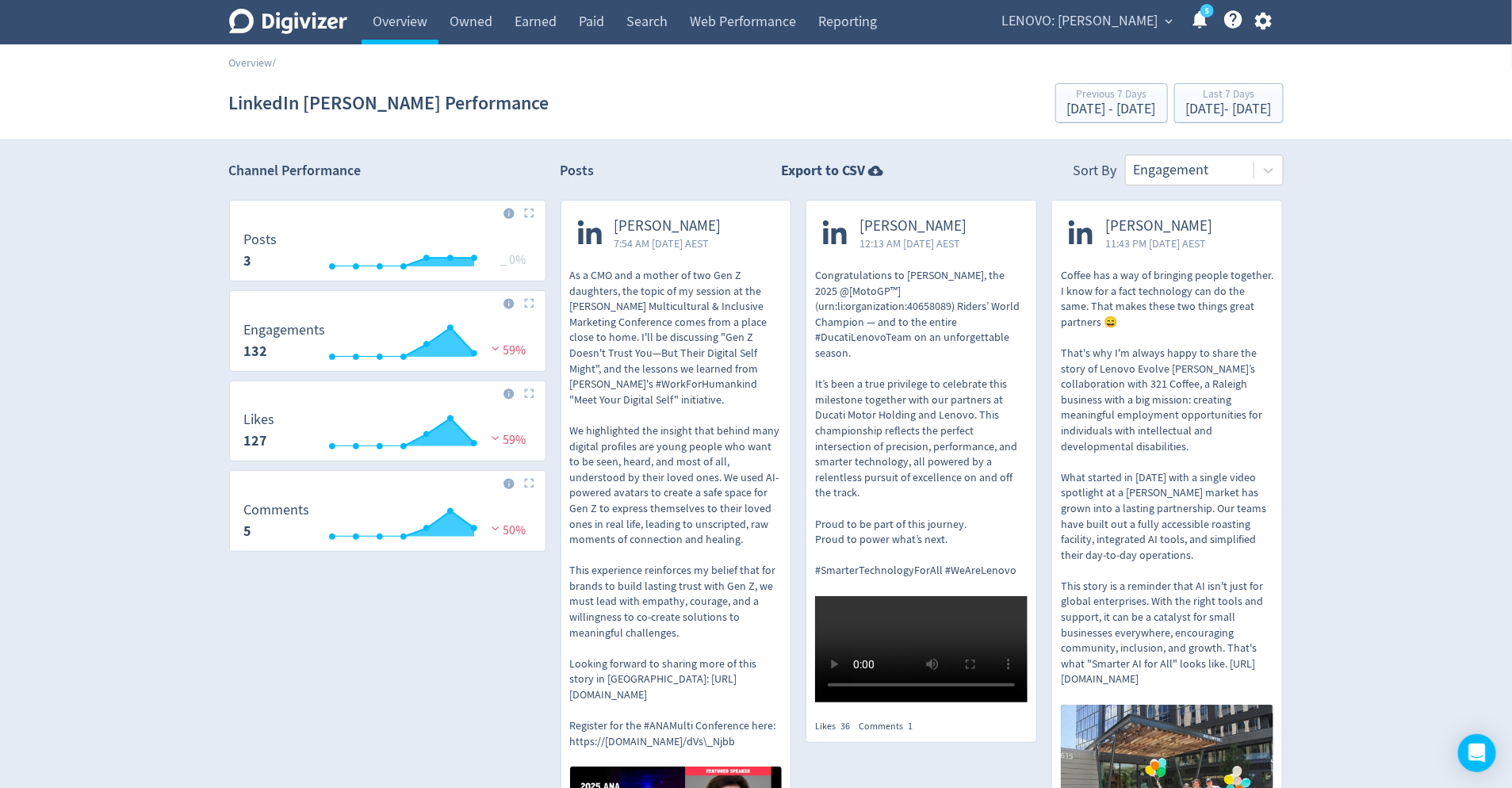
click at [1272, 171] on body "Digivizer Logo Mark Digivizer Logo Overview Owned Earned Paid Search Web Perfor…" at bounding box center [756, 534] width 1512 height 1070
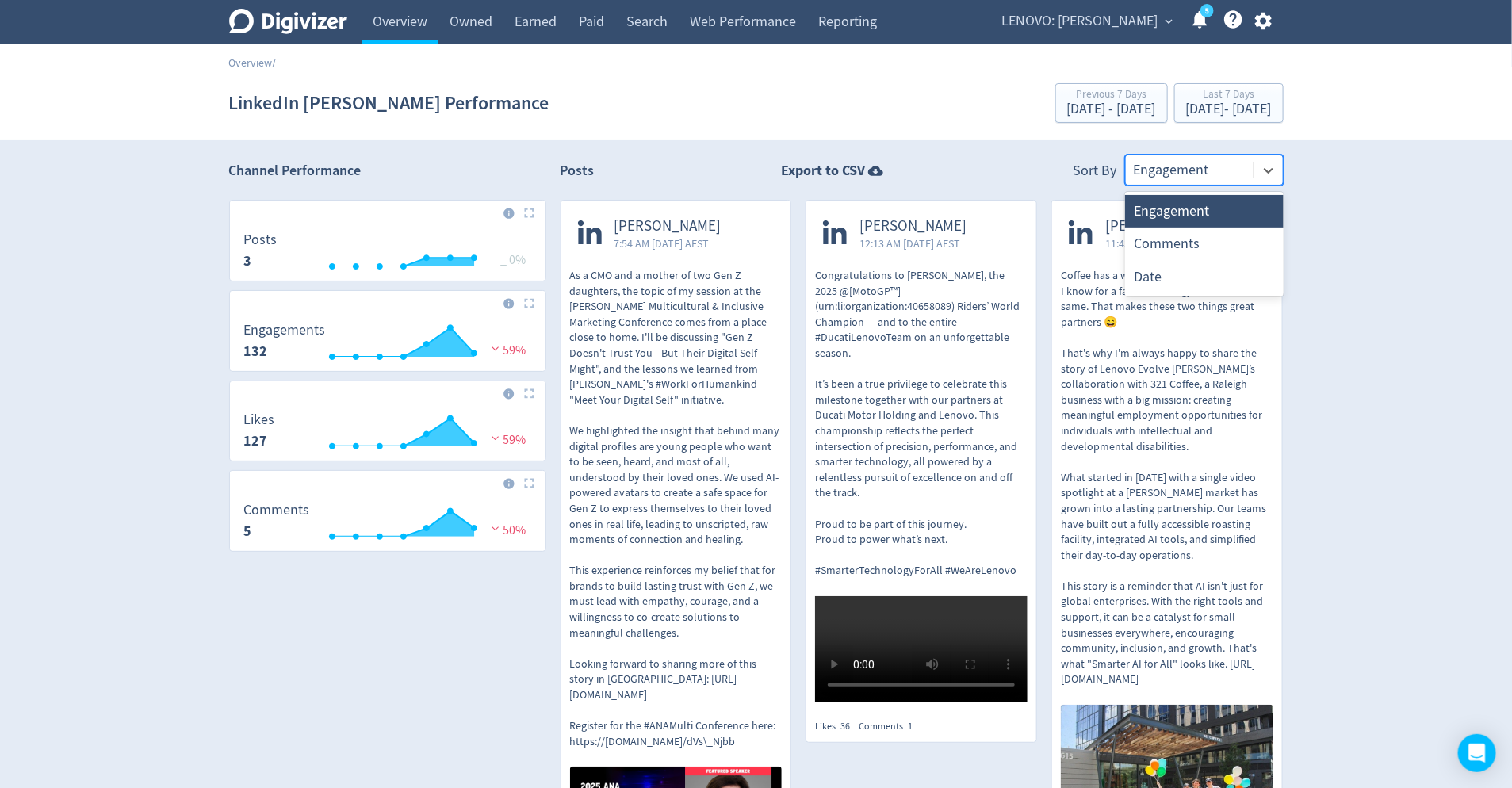
click at [1272, 171] on icon at bounding box center [1268, 170] width 16 height 16
click at [1150, 23] on span "LENOVO: [PERSON_NAME]" at bounding box center [1080, 21] width 156 height 26
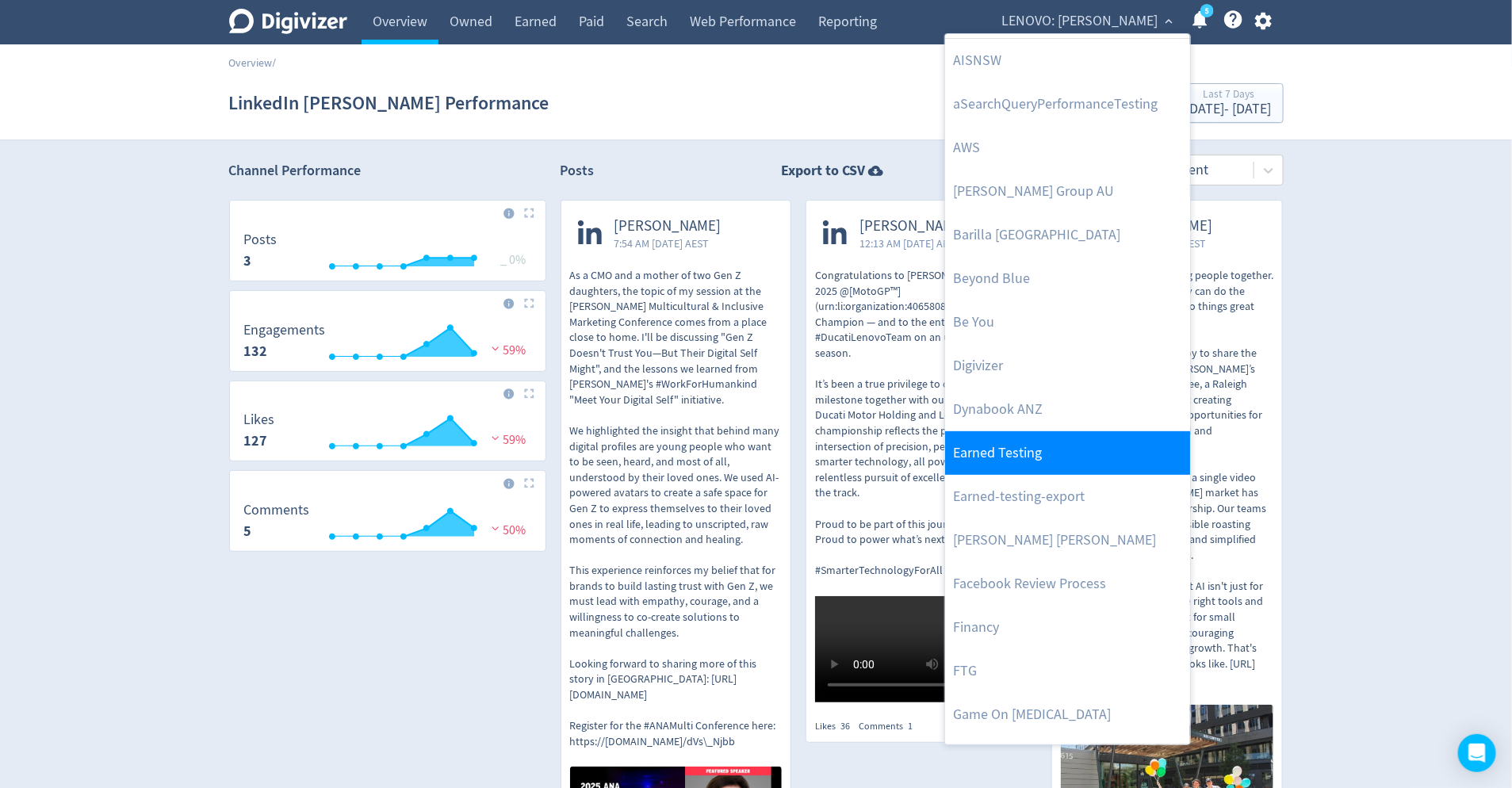
scroll to position [48, 0]
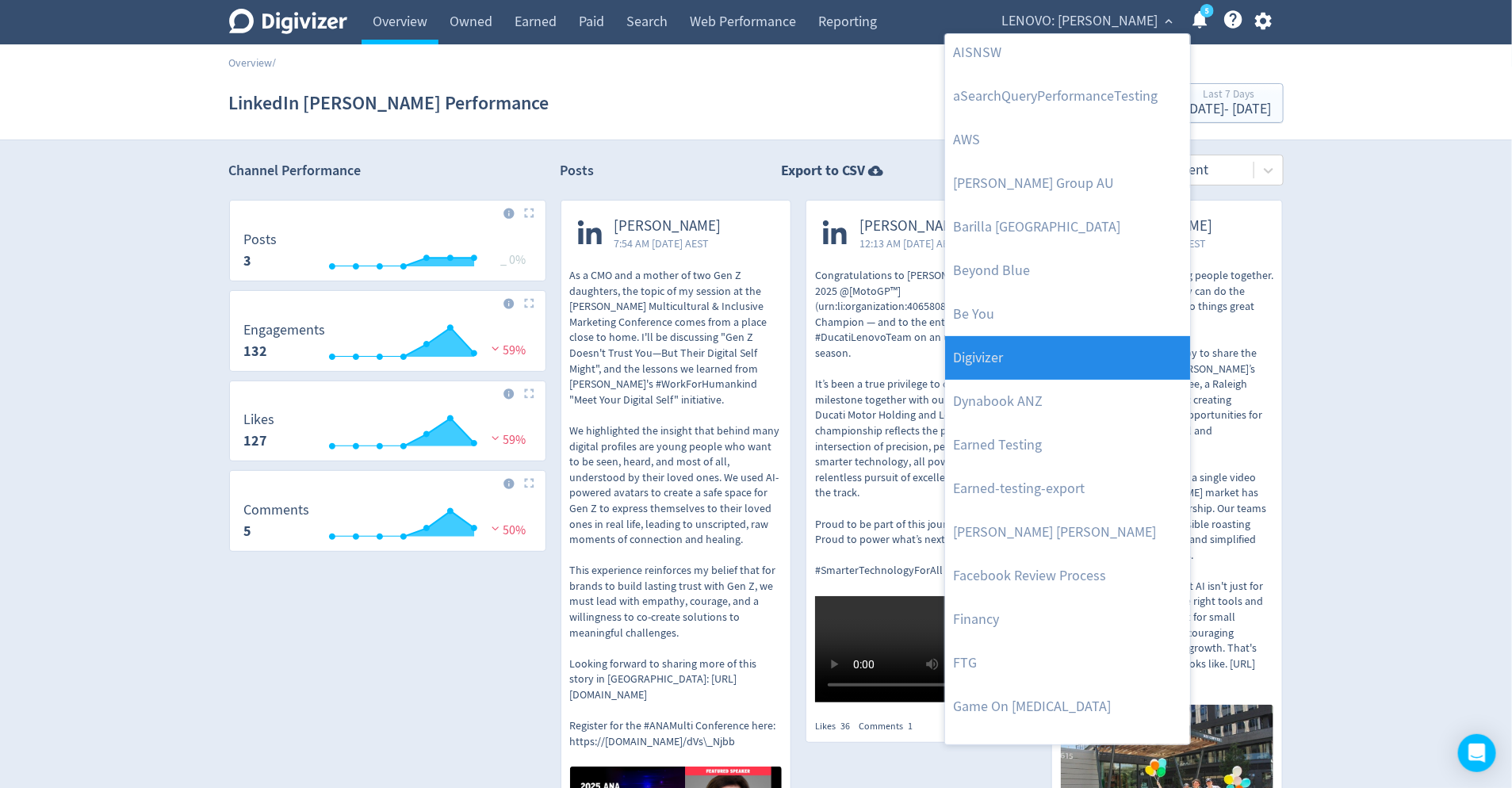
click at [1088, 355] on link "Digivizer" at bounding box center [1067, 357] width 245 height 44
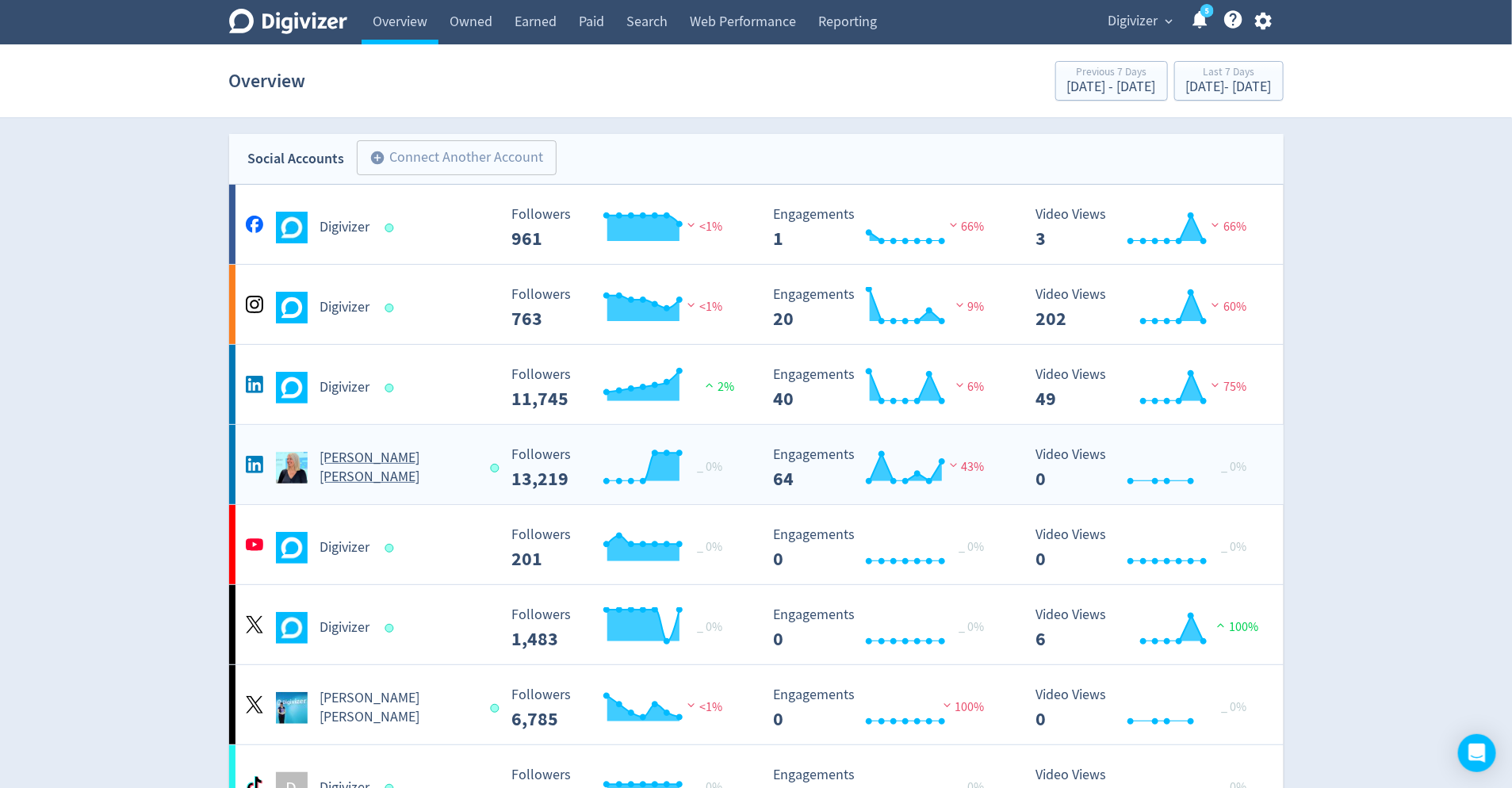
click at [351, 473] on h5 "[PERSON_NAME] [PERSON_NAME]" at bounding box center [398, 468] width 156 height 38
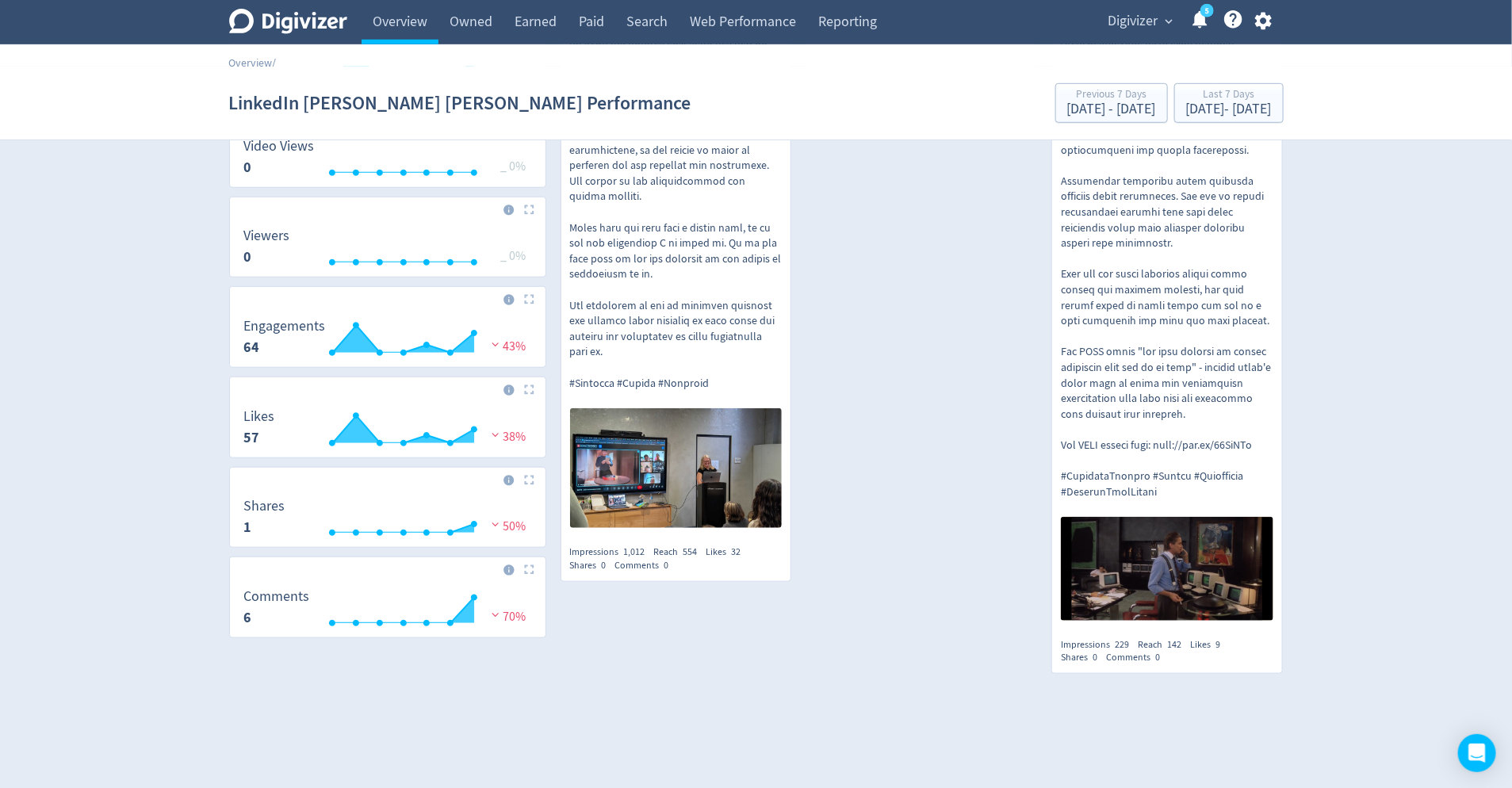
scroll to position [469, 0]
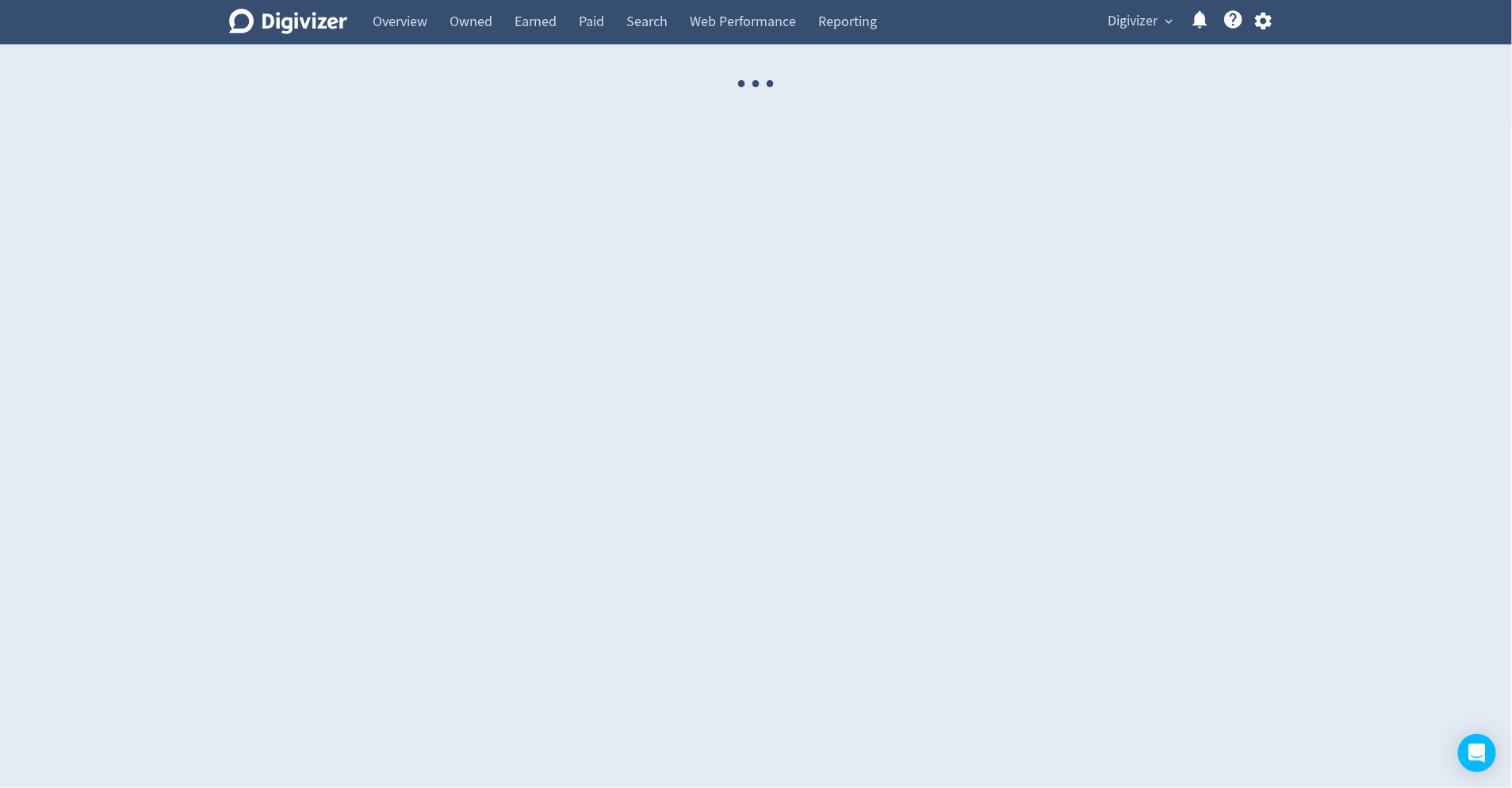
select select "USER"
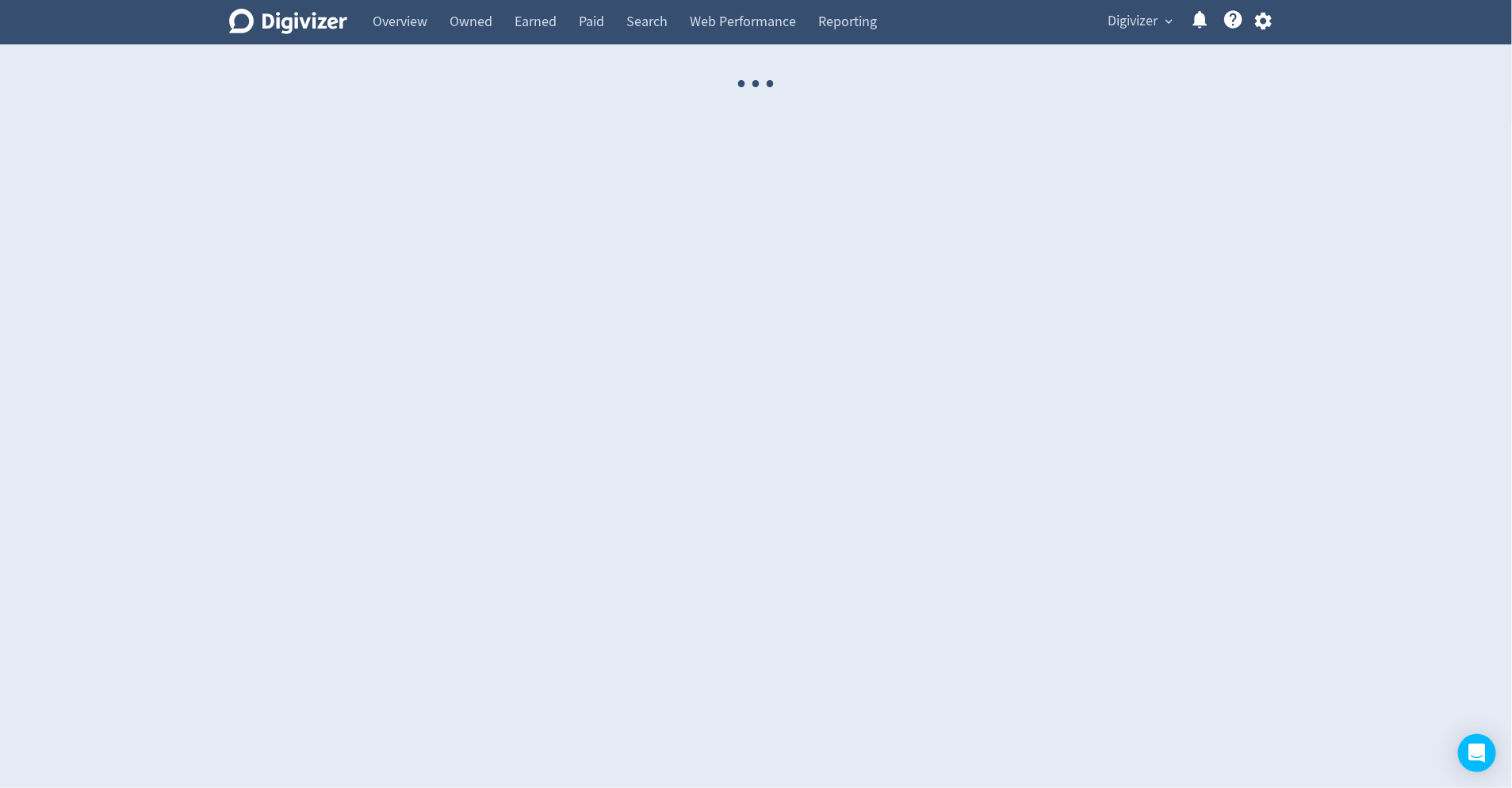
select select "USER"
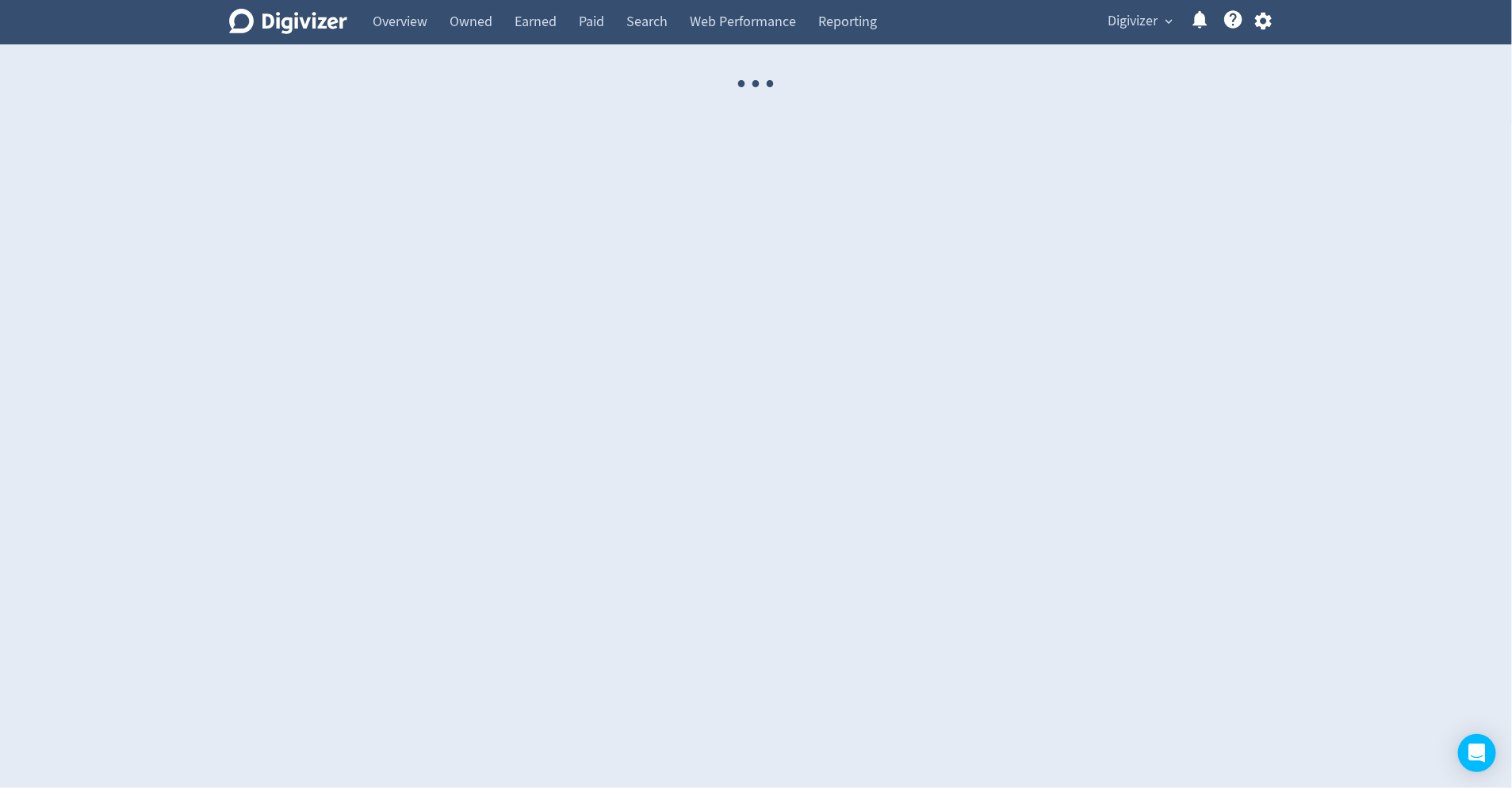
select select "USER"
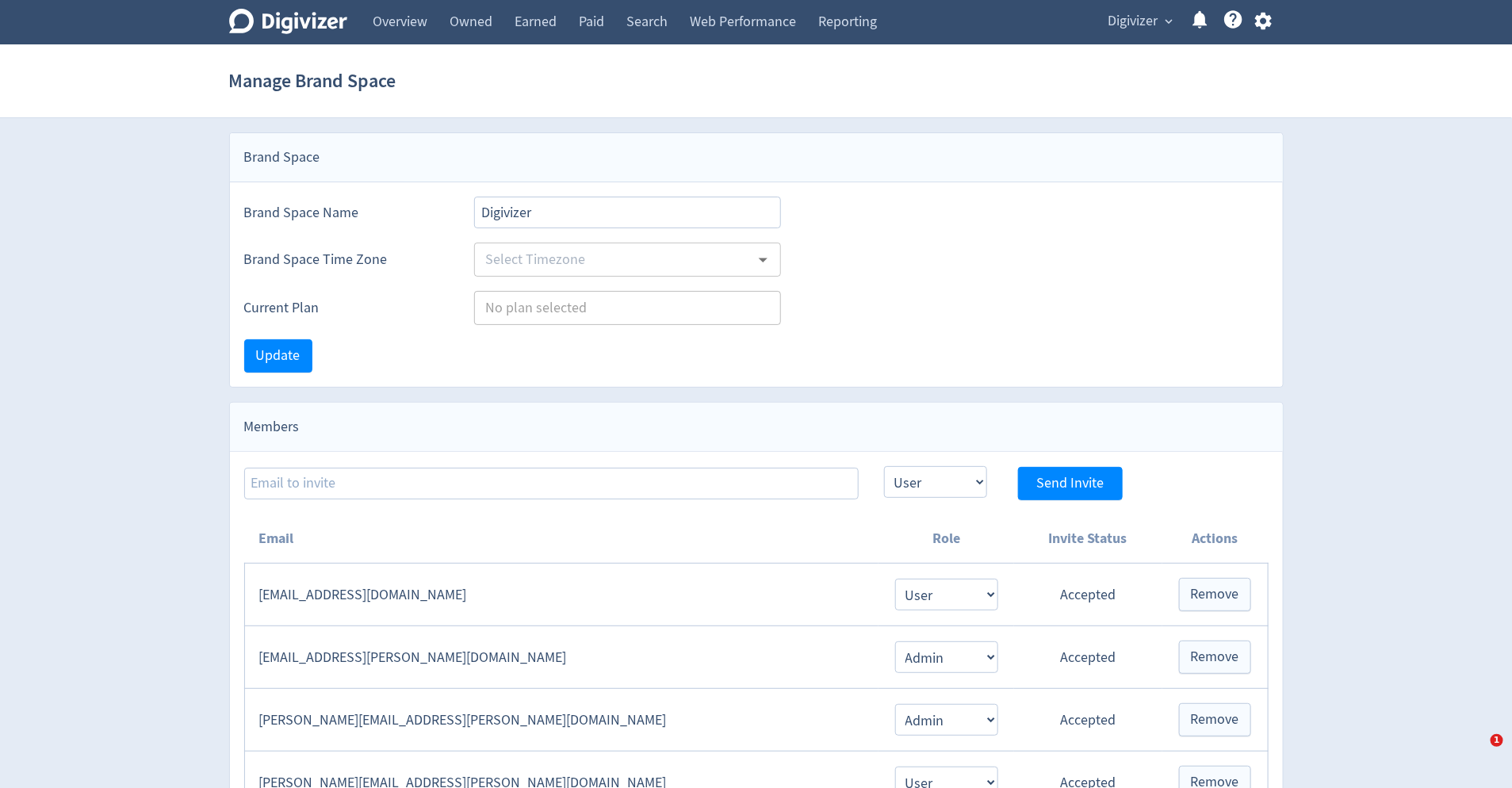
type input "[GEOGRAPHIC_DATA]/[GEOGRAPHIC_DATA]"
type input "Agencies"
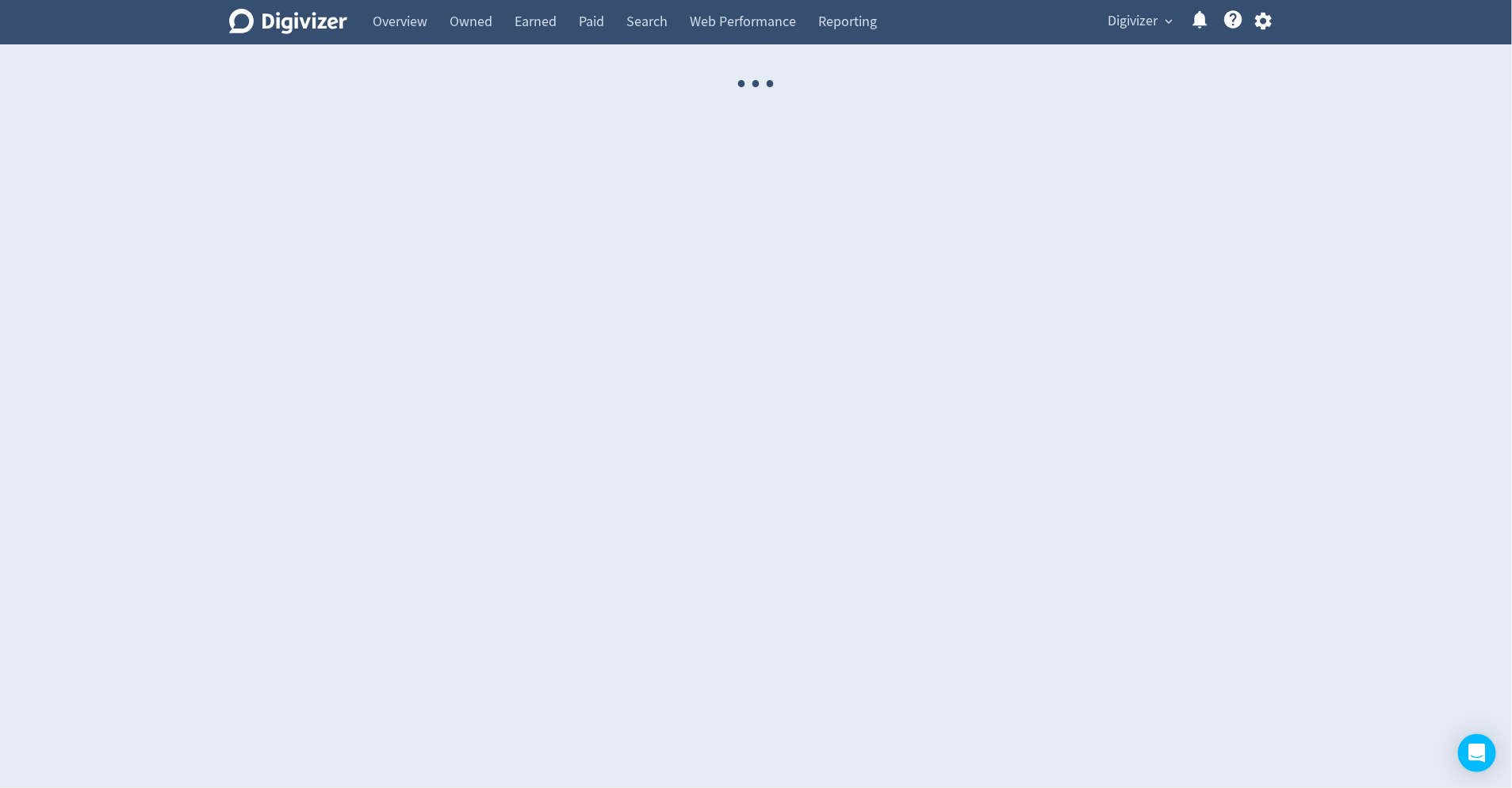
select select "USER"
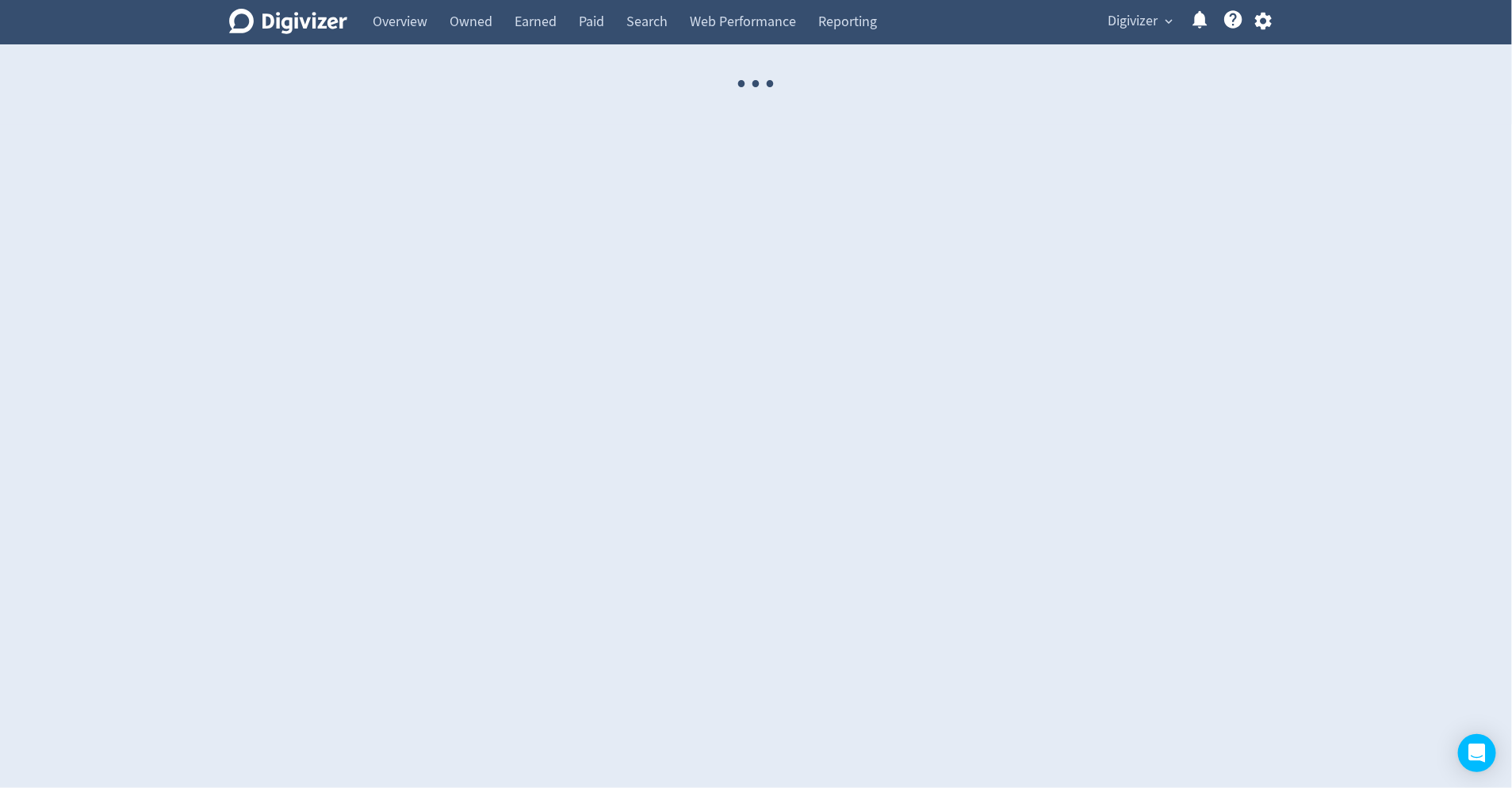
select select "USER"
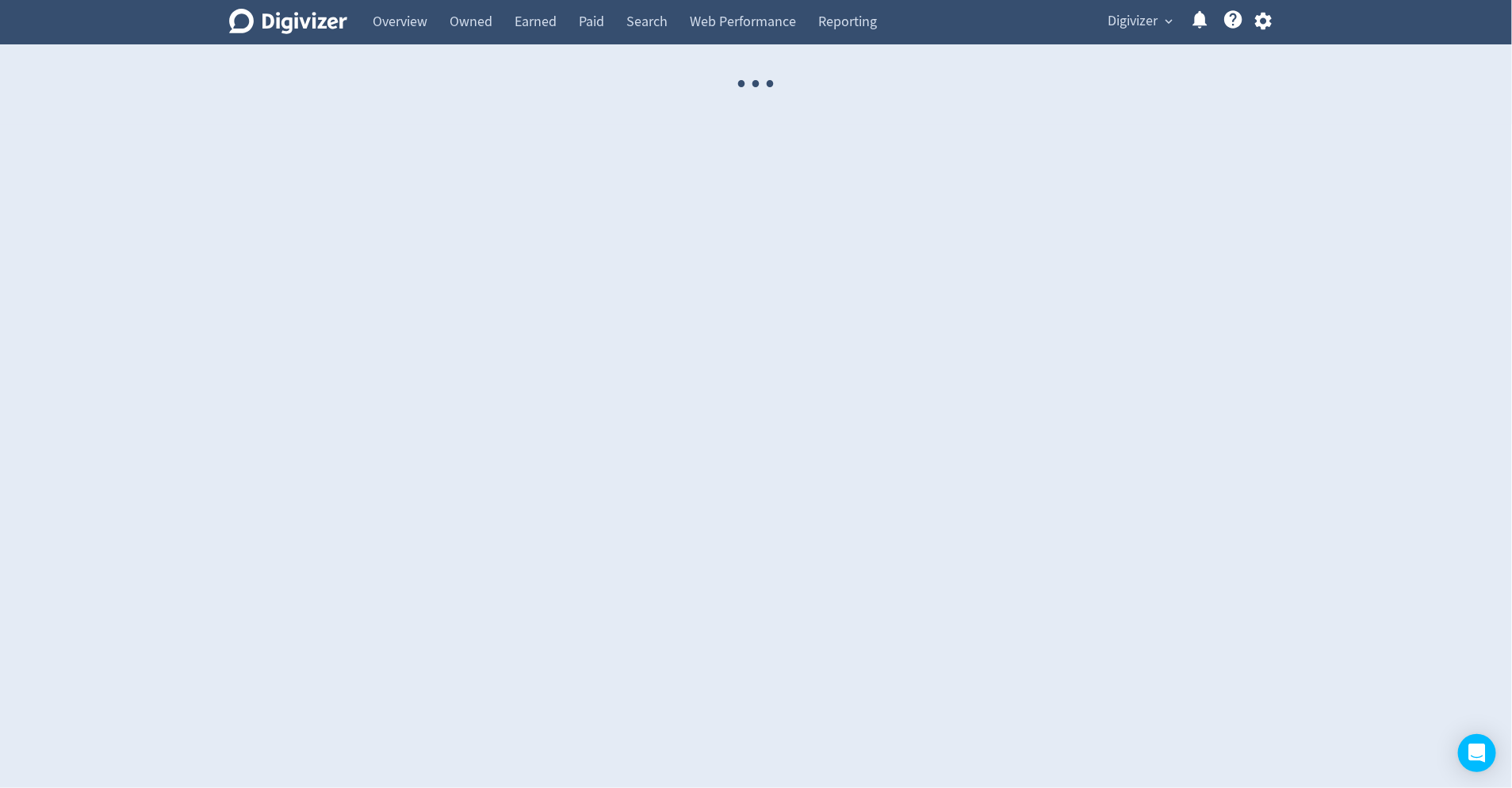
select select "USER"
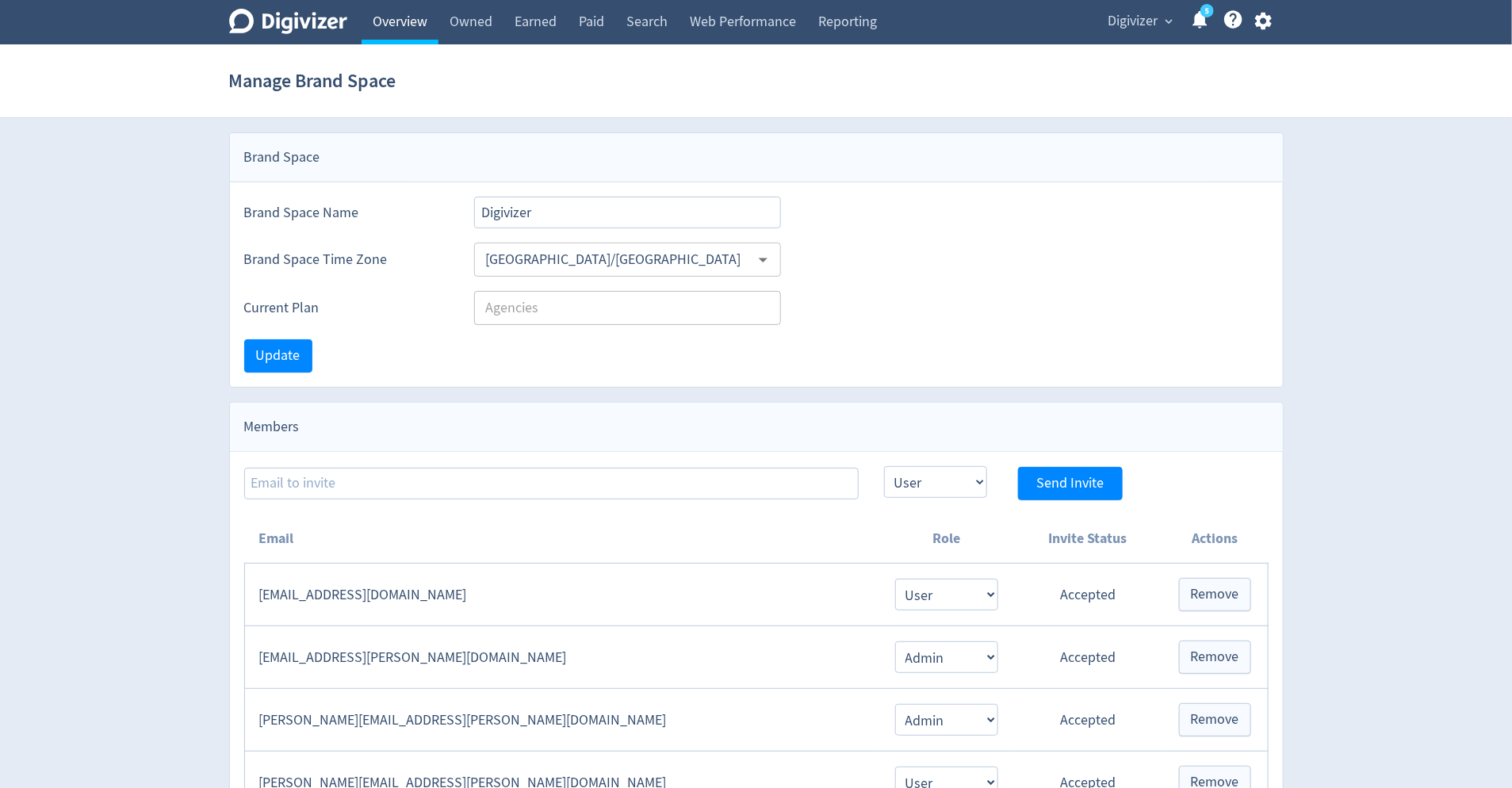
click at [427, 34] on link "Overview" at bounding box center [400, 22] width 77 height 45
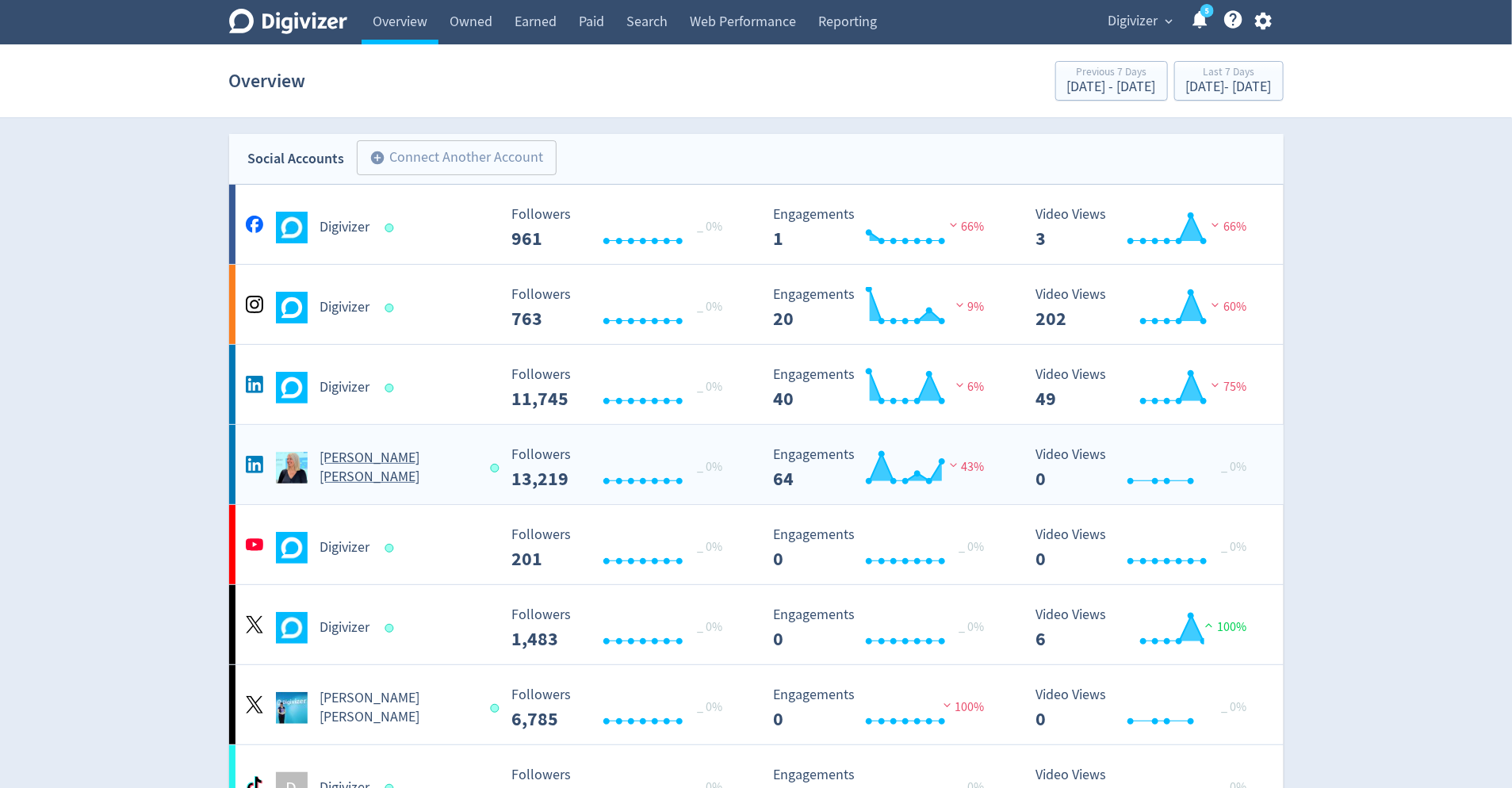
click at [362, 463] on h5 "[PERSON_NAME] [PERSON_NAME]" at bounding box center [398, 468] width 156 height 38
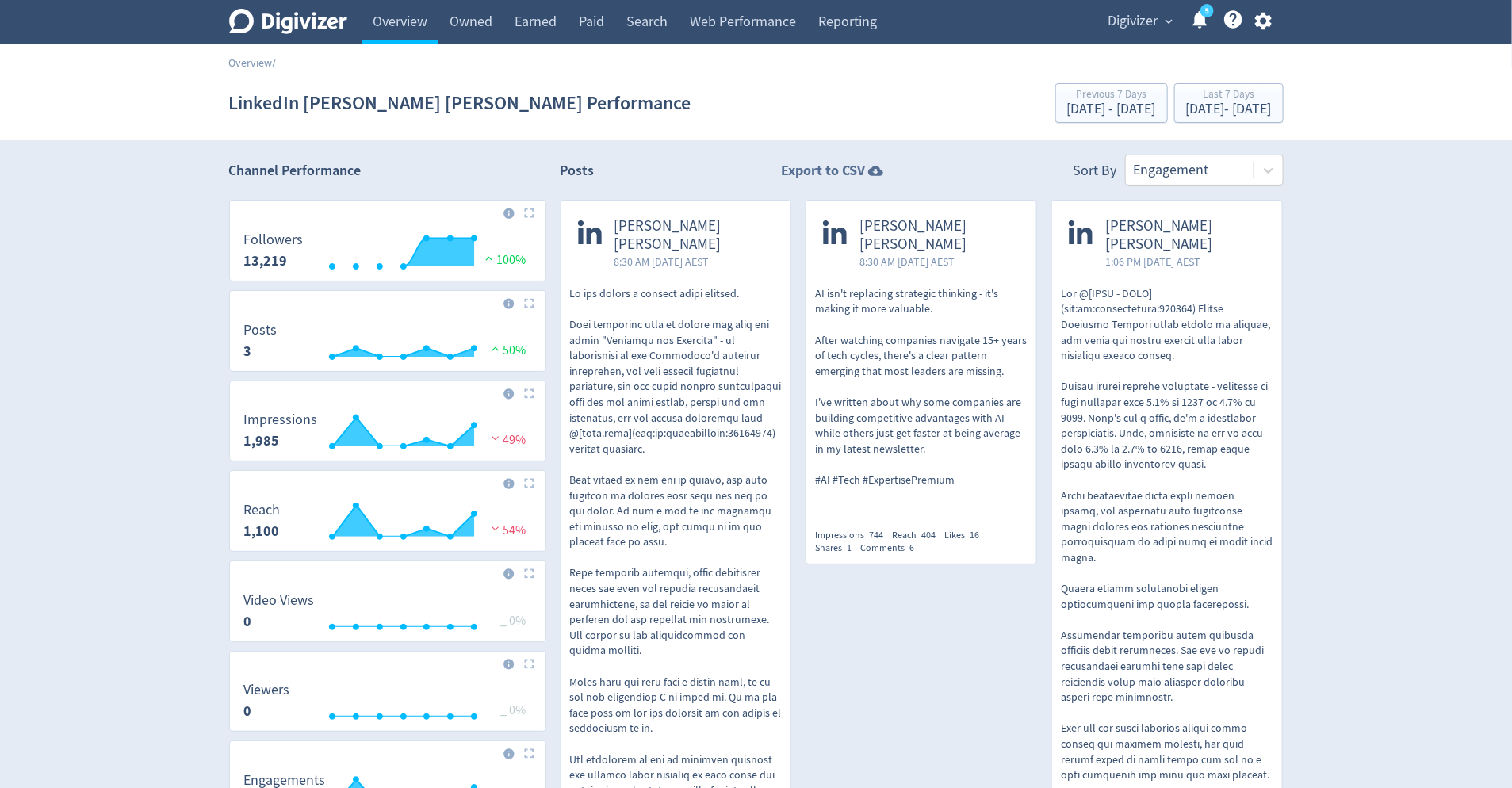
click at [847, 162] on strong "Export to CSV" at bounding box center [823, 170] width 84 height 20
